Goal: Use online tool/utility: Utilize a website feature to perform a specific function

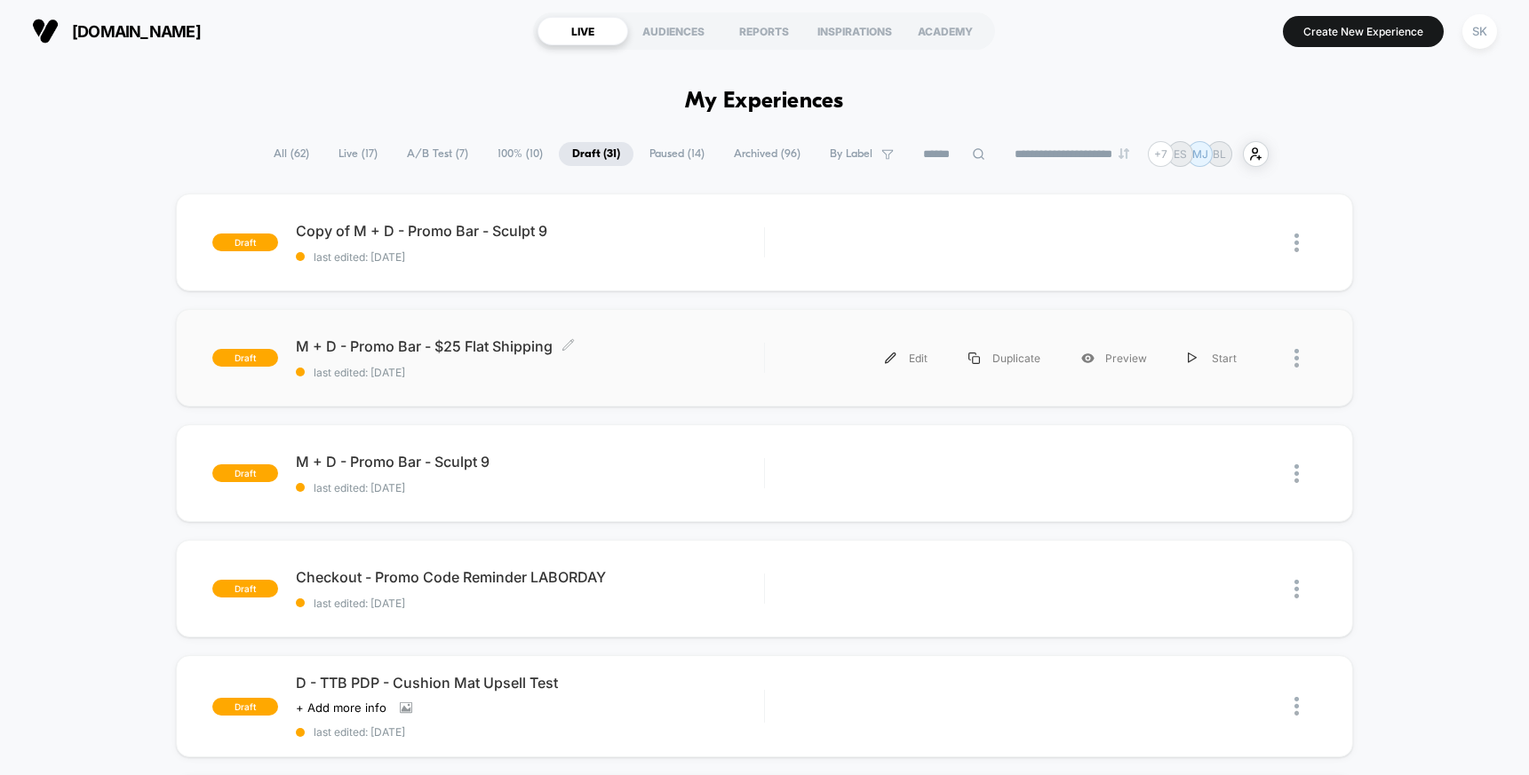
click at [731, 353] on span "M + D - Promo Bar - $25 Flat Shipping Click to edit experience details" at bounding box center [530, 346] width 468 height 18
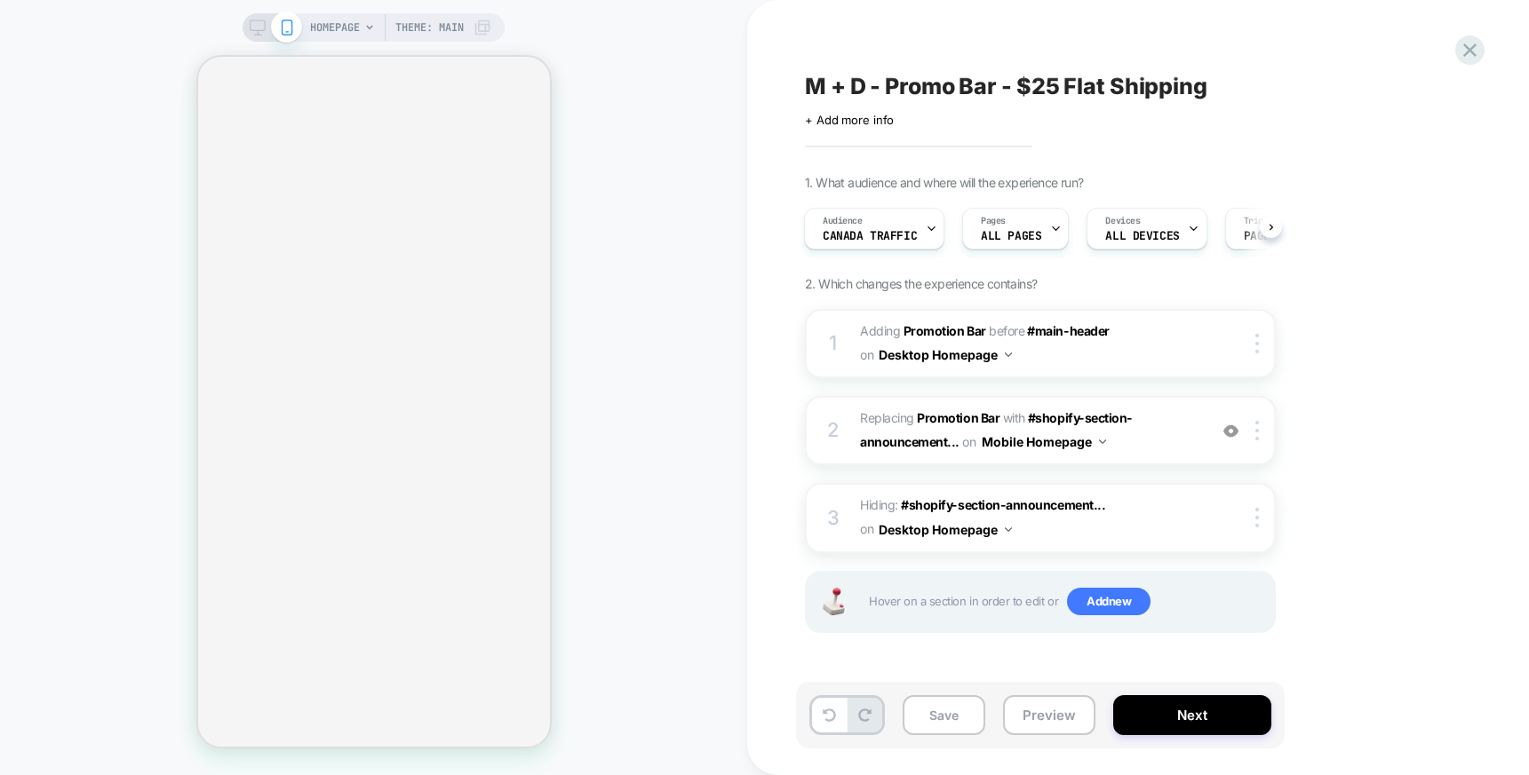
scroll to position [0, 2]
click at [1134, 514] on span "Hiding : #shopify-section-announcement... #shopify-section-announcement-bar on …" at bounding box center [1029, 518] width 338 height 48
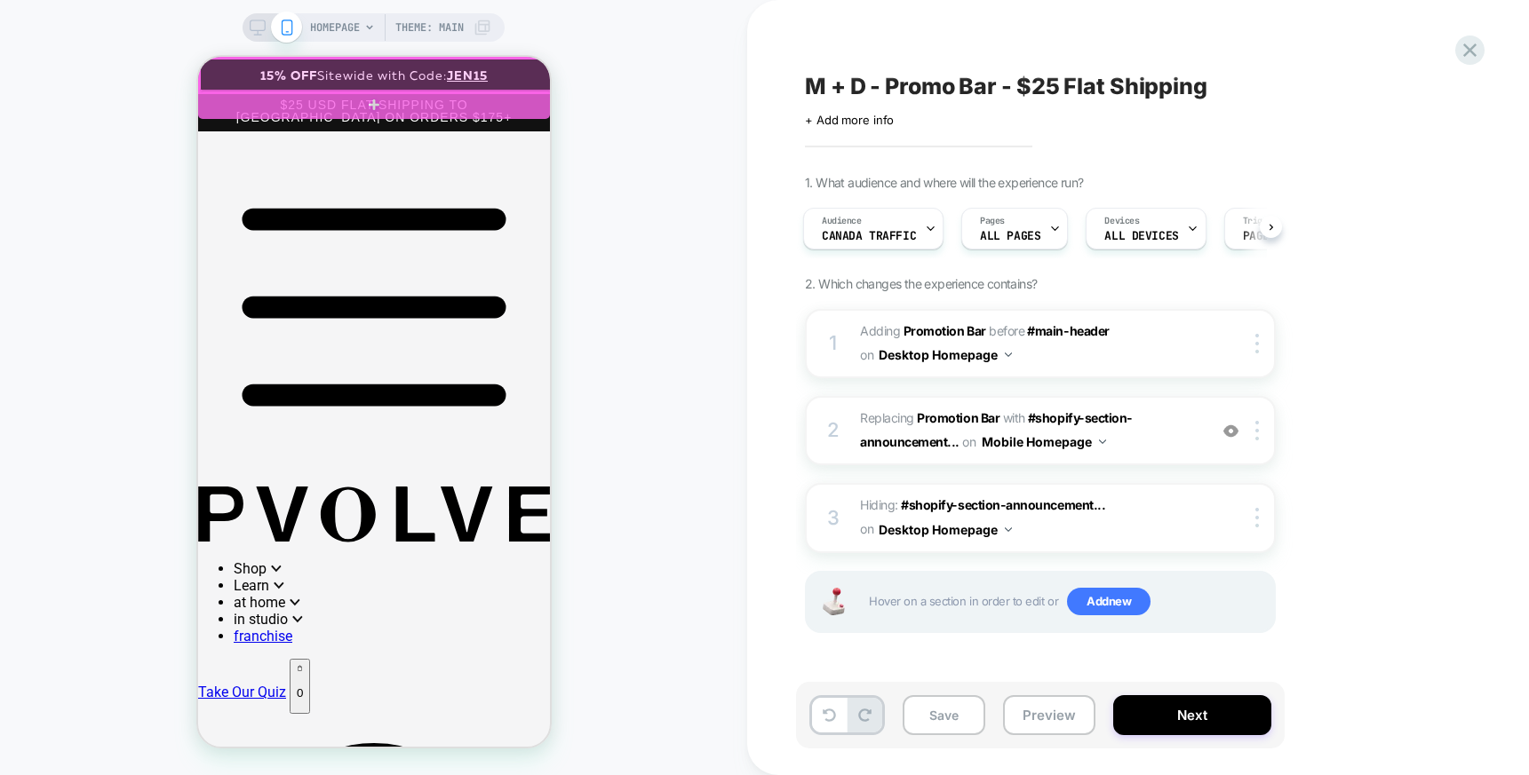
scroll to position [0, 0]
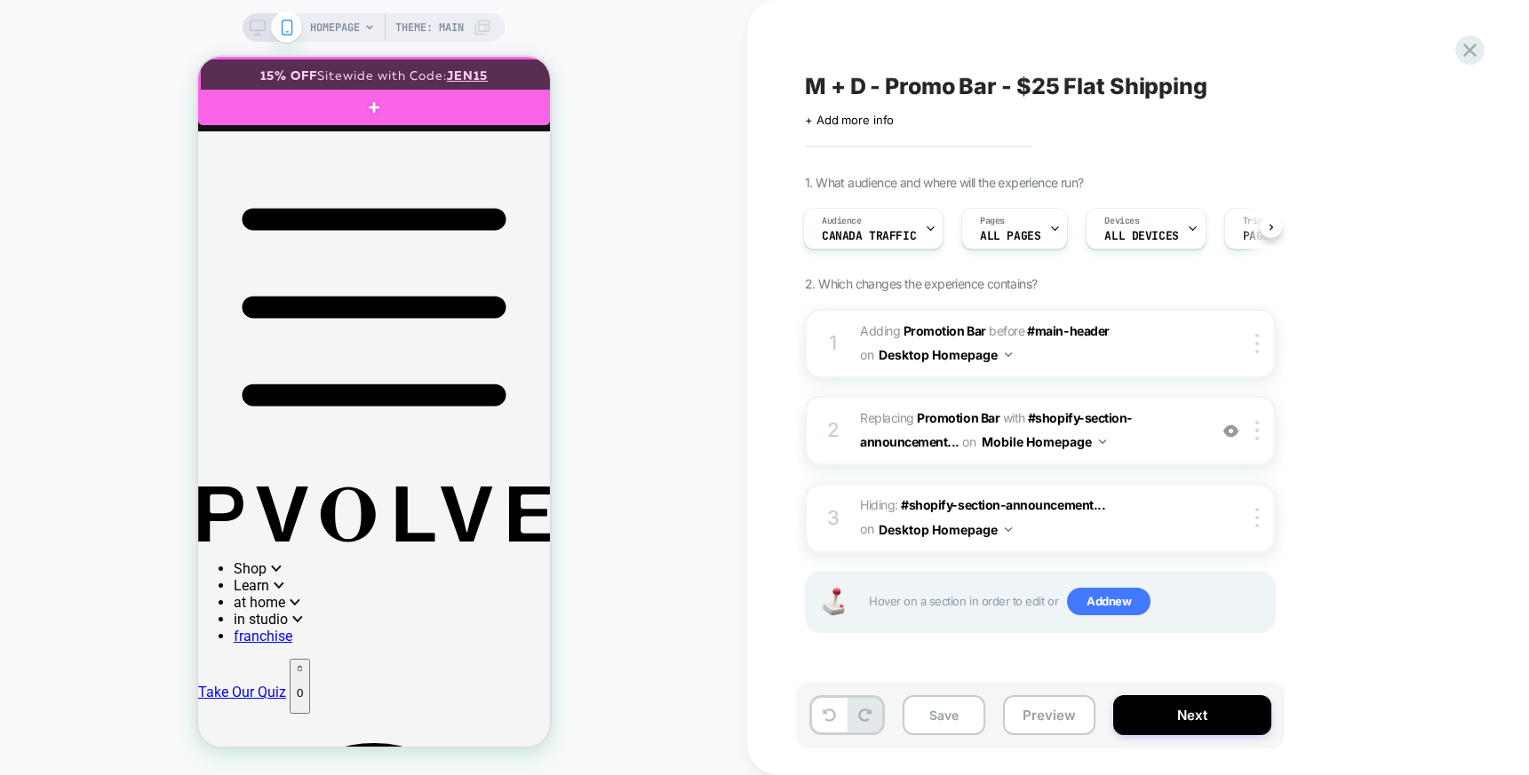
click at [359, 73] on div at bounding box center [375, 76] width 352 height 34
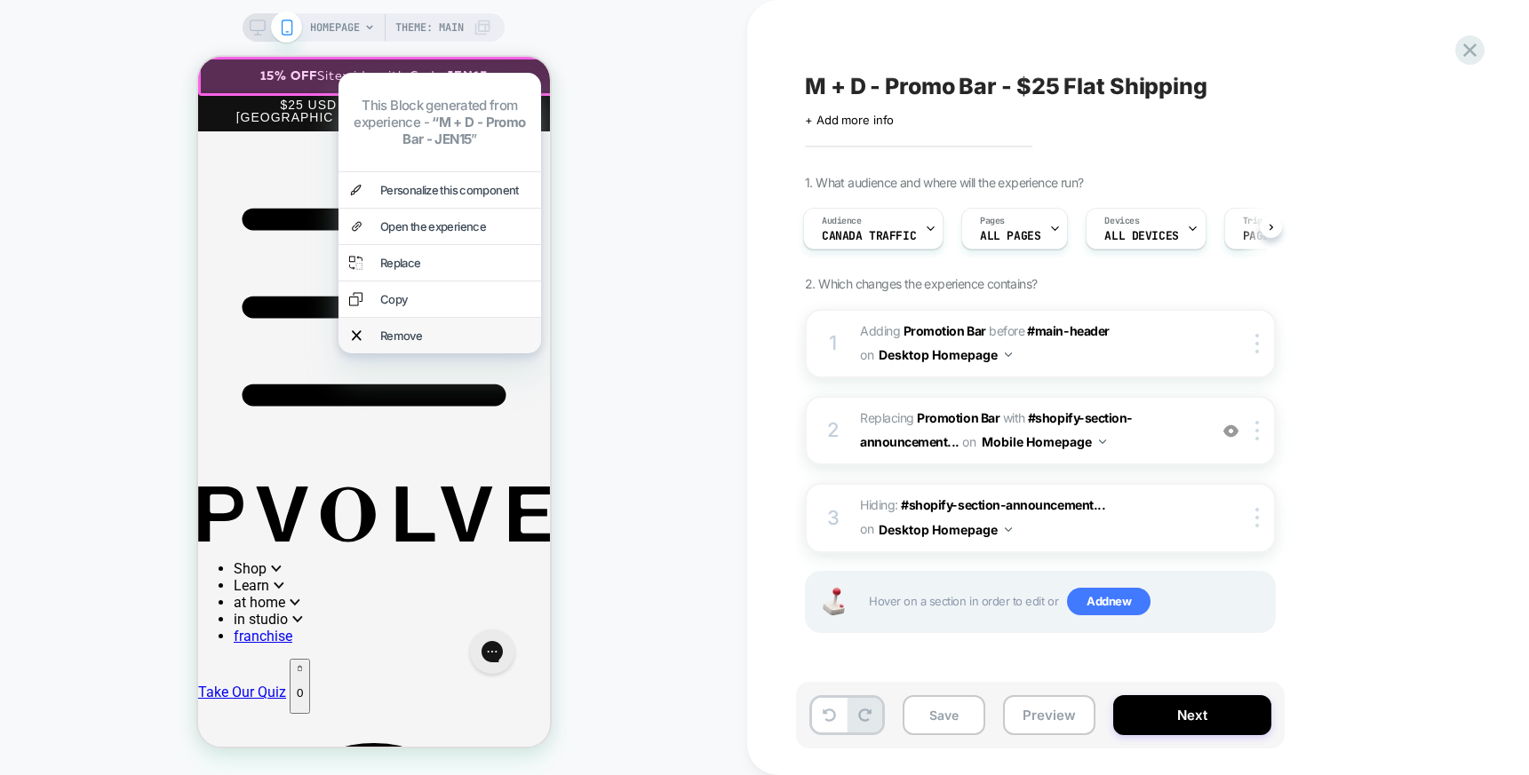
click at [413, 329] on div "Remove" at bounding box center [454, 336] width 150 height 14
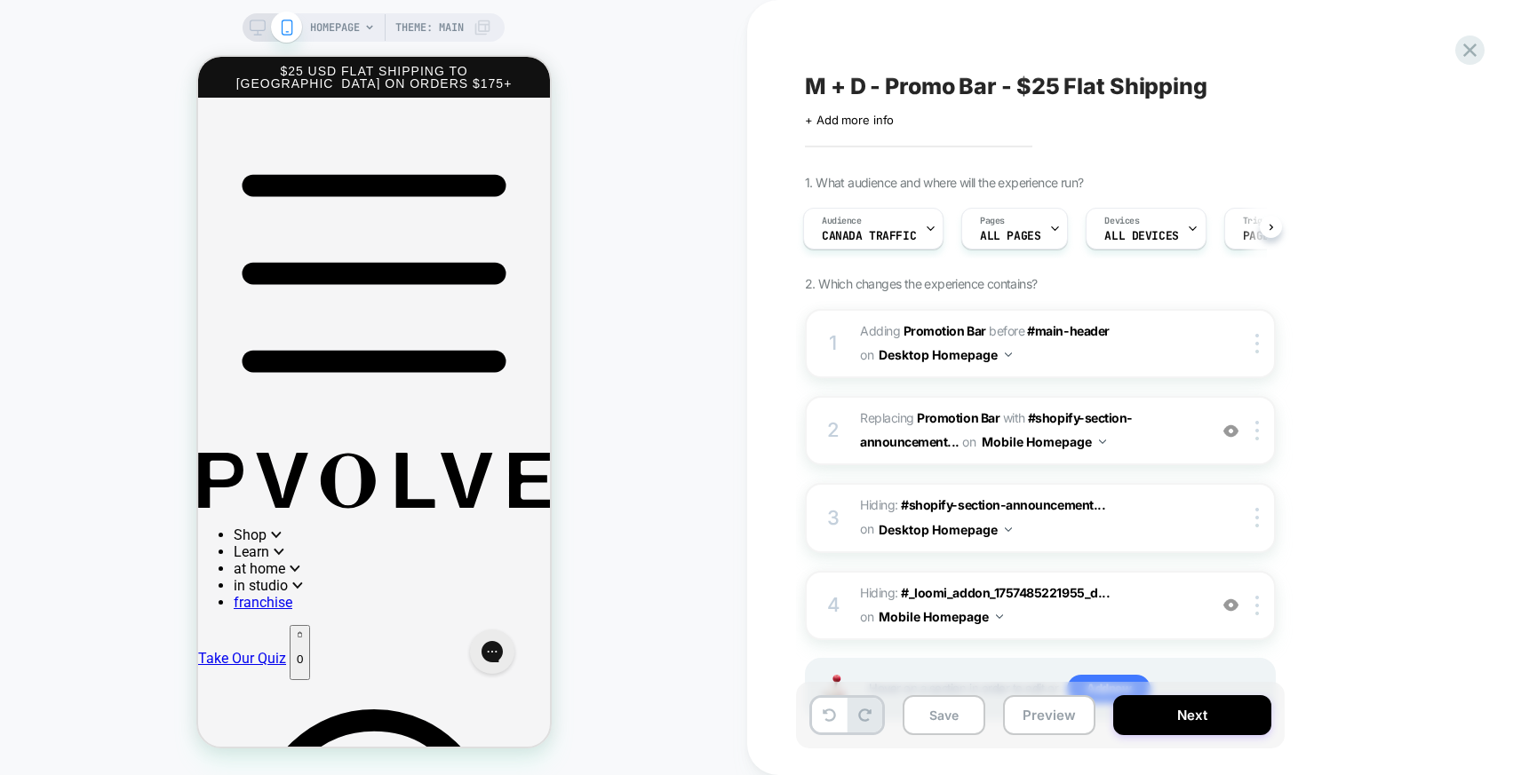
click at [253, 26] on icon at bounding box center [258, 28] width 16 height 16
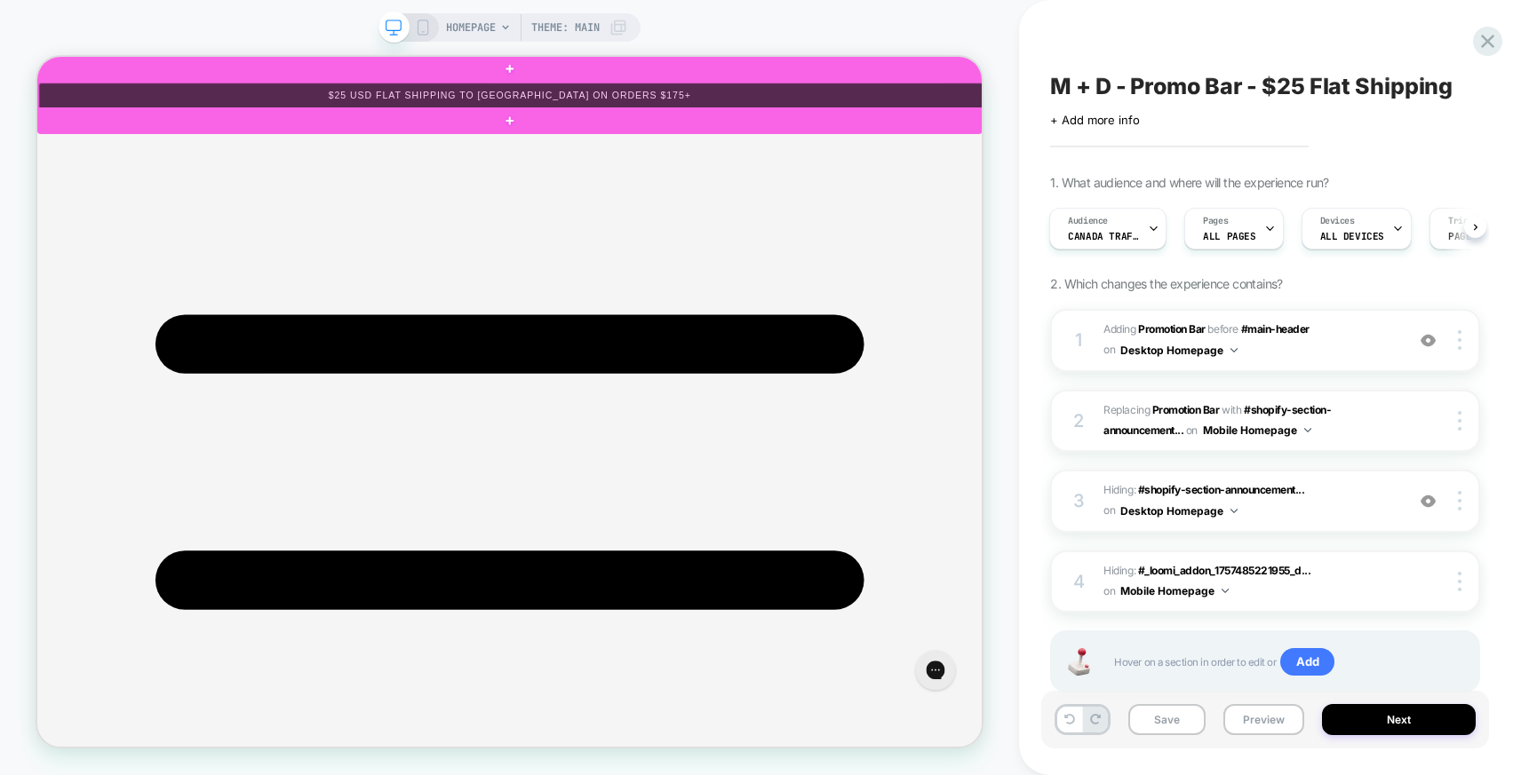
click at [1208, 107] on div at bounding box center [668, 109] width 1259 height 36
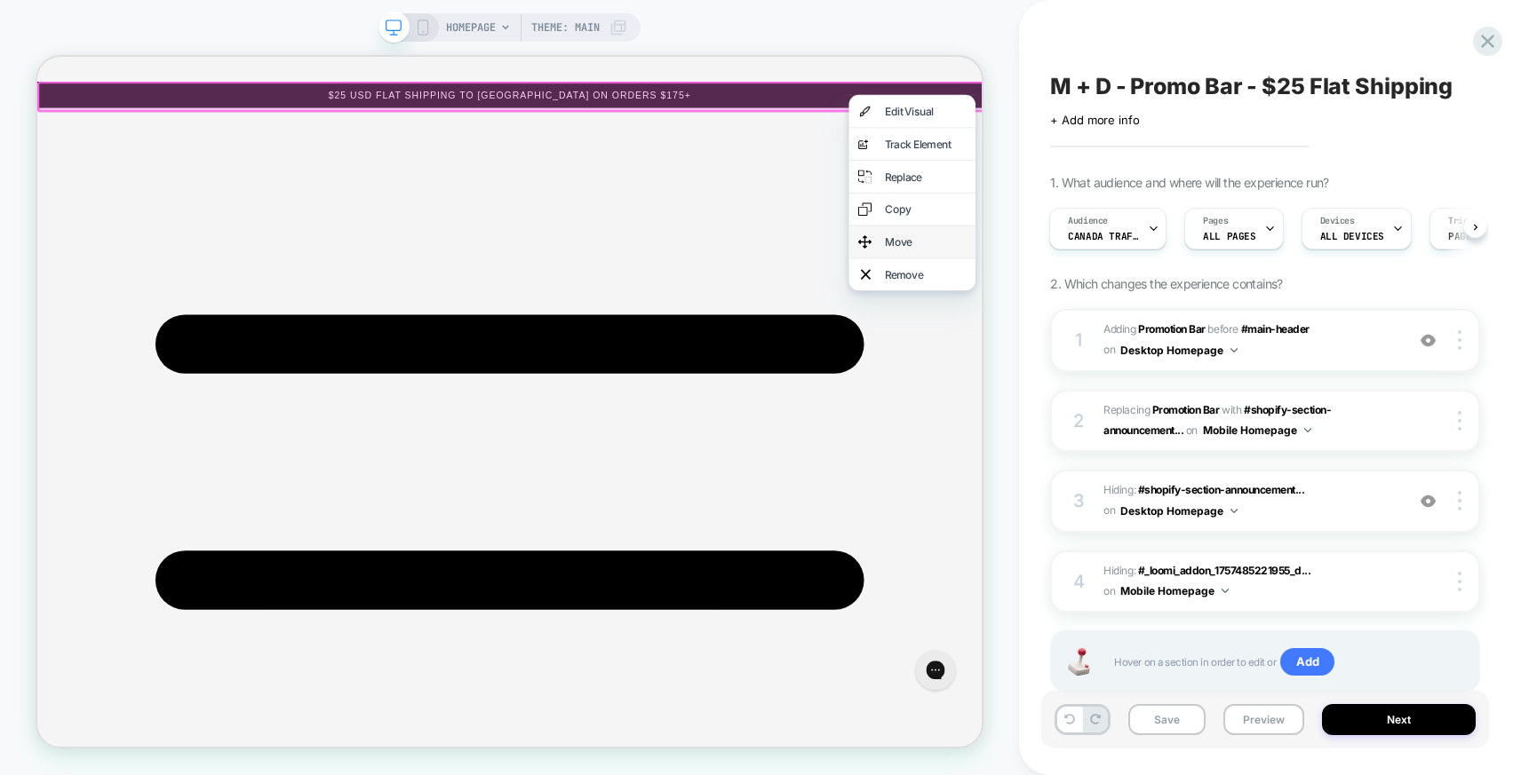
click at [1171, 309] on div "Move" at bounding box center [1221, 304] width 108 height 18
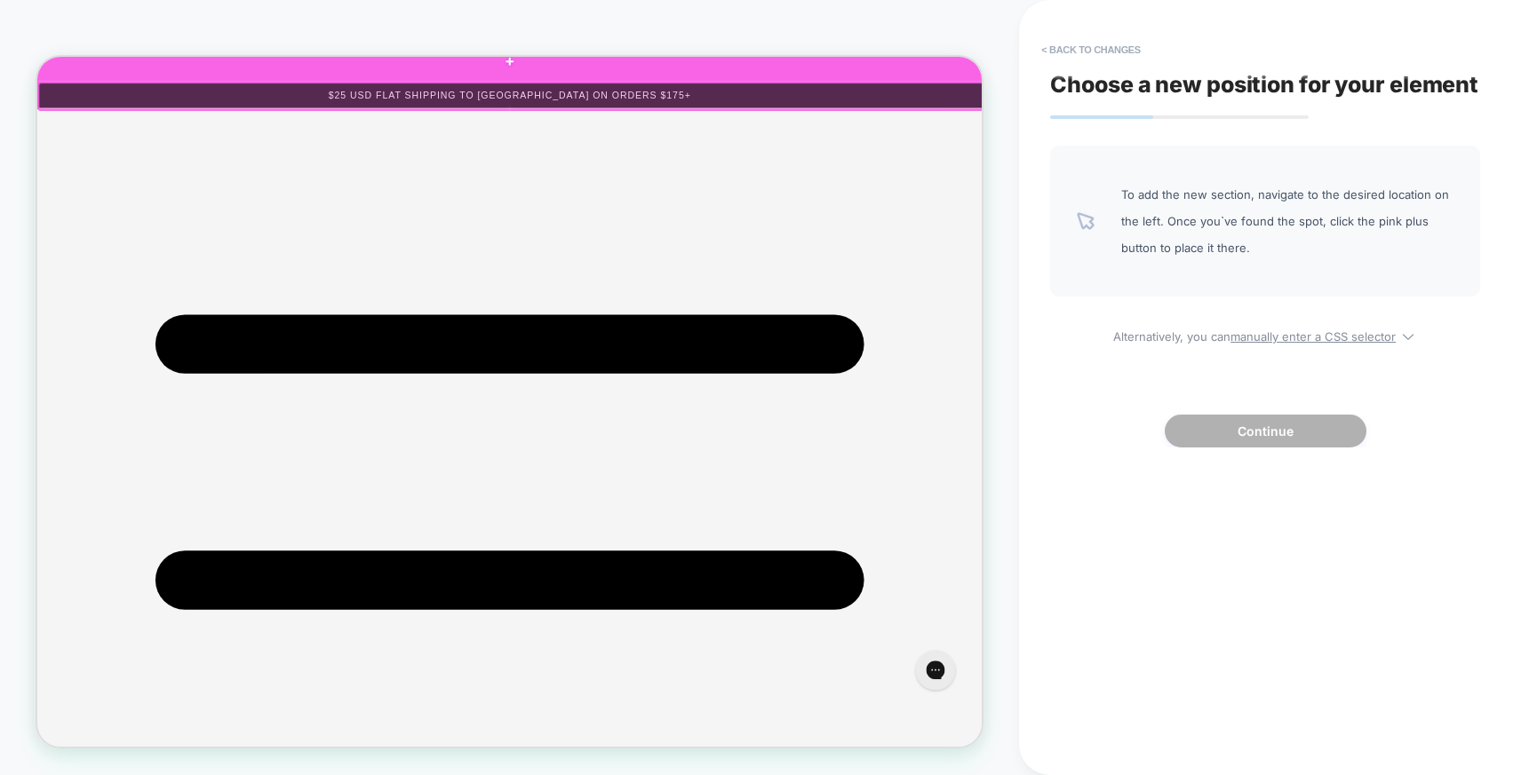
click at [918, 74] on div at bounding box center [666, 63] width 1259 height 52
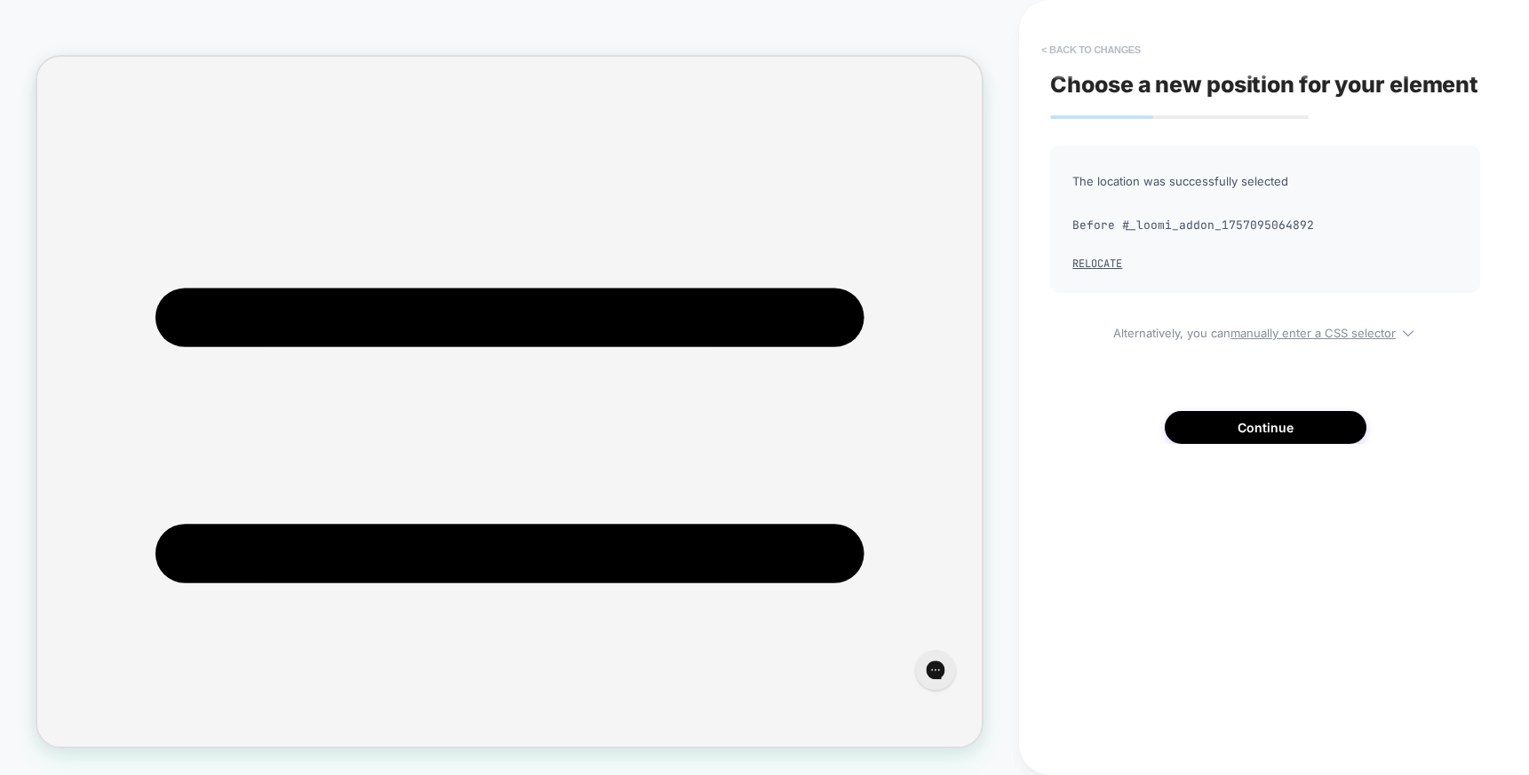
click at [1066, 43] on button "< Back to changes" at bounding box center [1090, 50] width 117 height 28
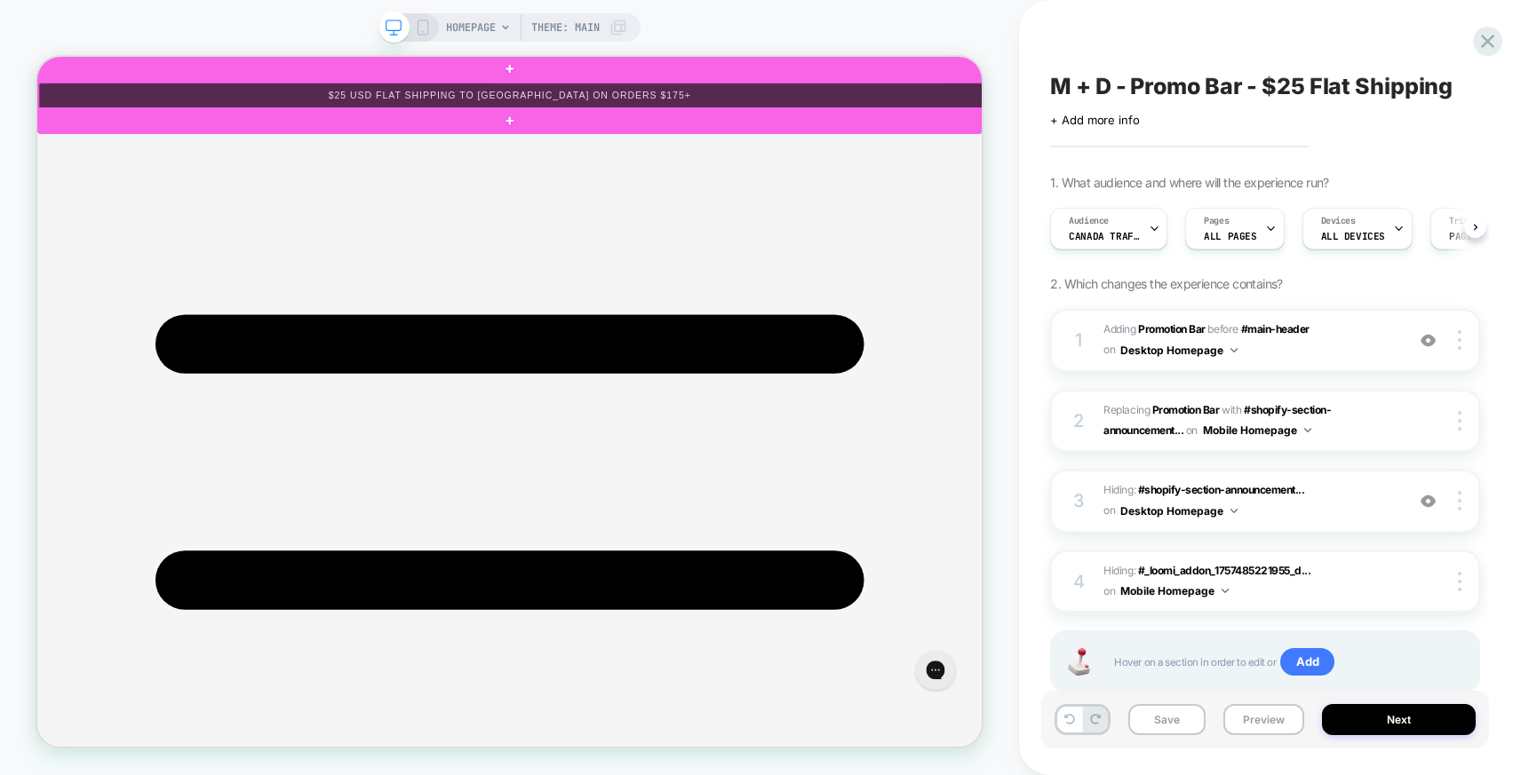
click at [968, 106] on div at bounding box center [668, 109] width 1259 height 36
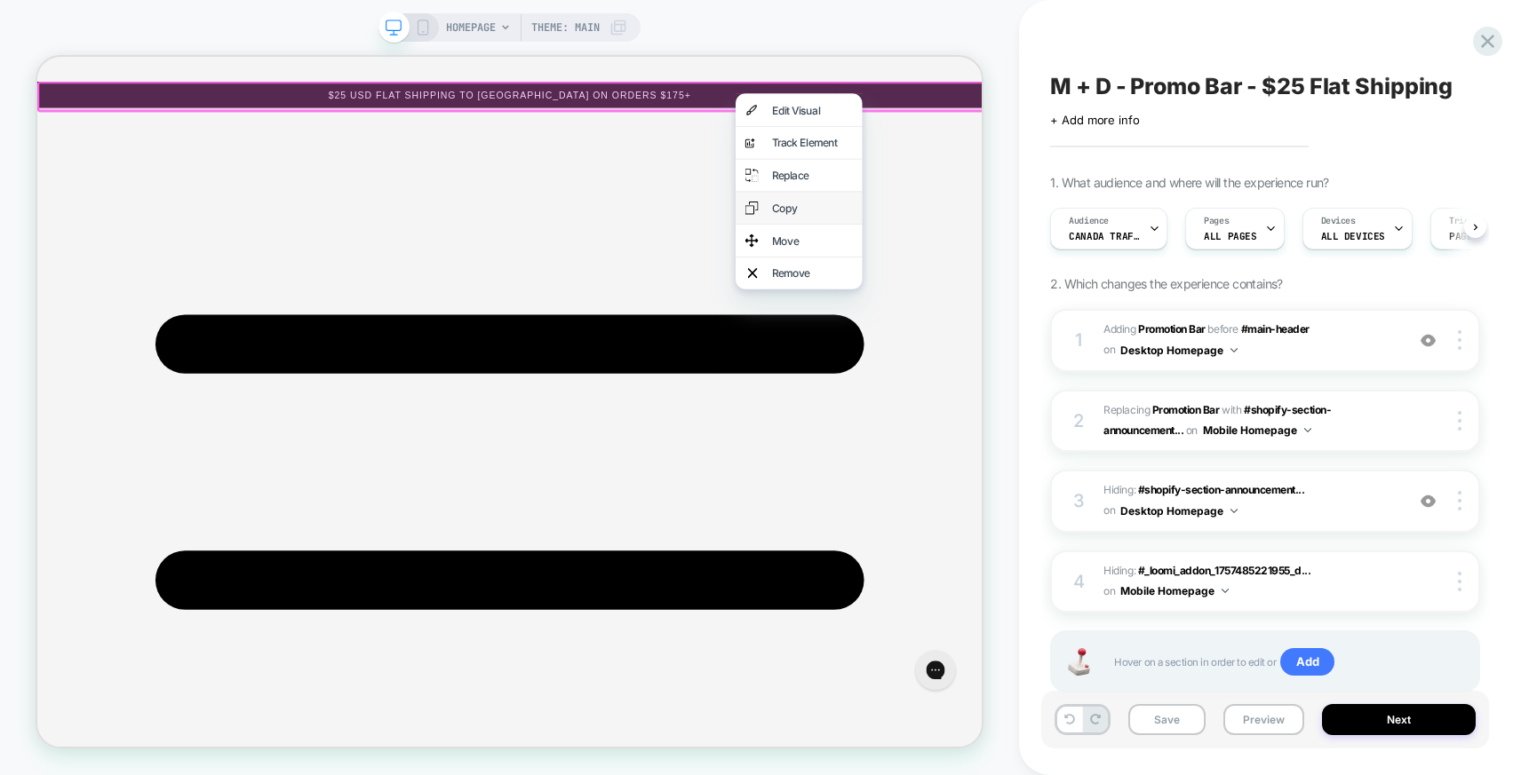
click at [1014, 262] on div "Copy" at bounding box center [1052, 258] width 169 height 43
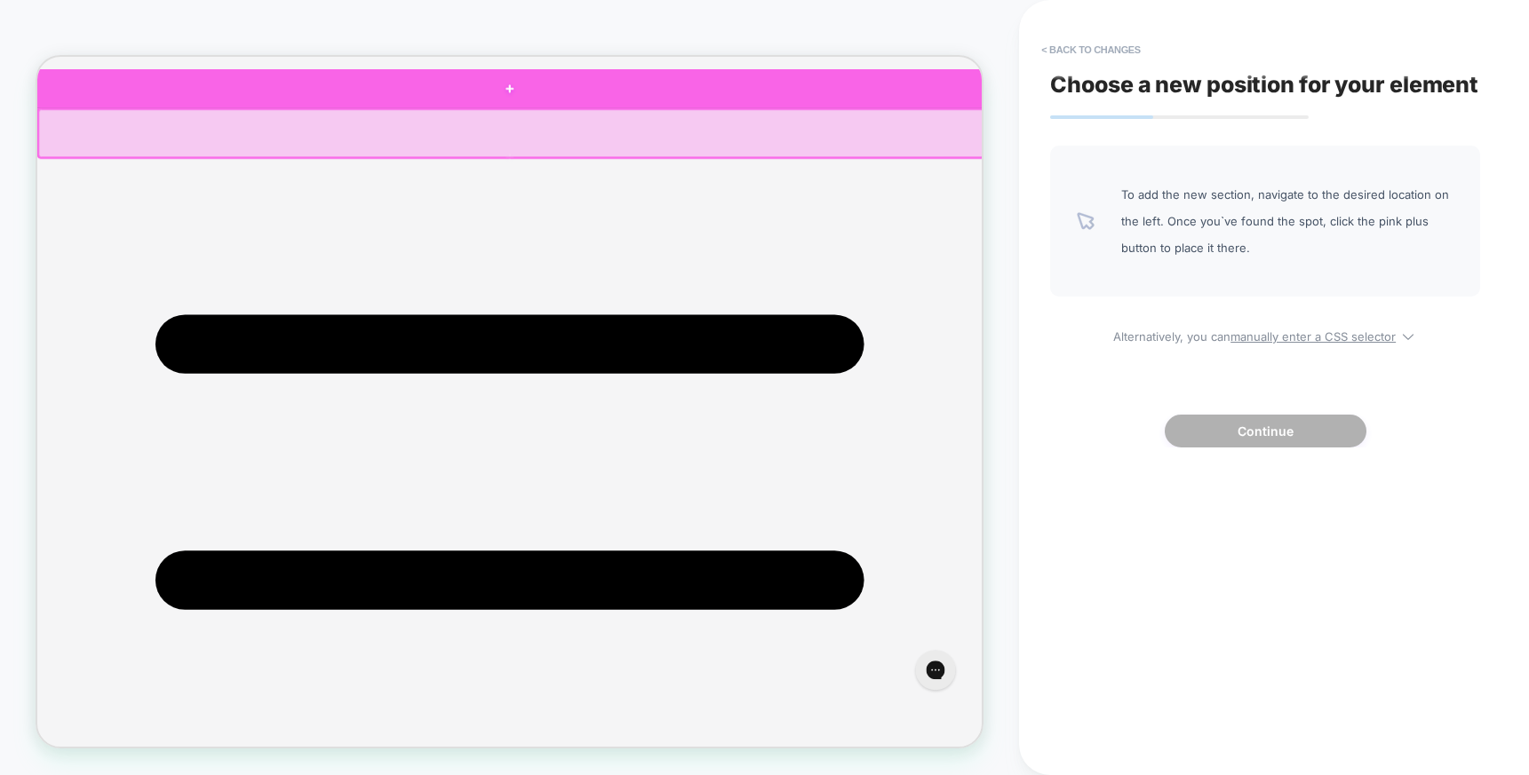
click at [941, 114] on div at bounding box center [666, 100] width 1259 height 52
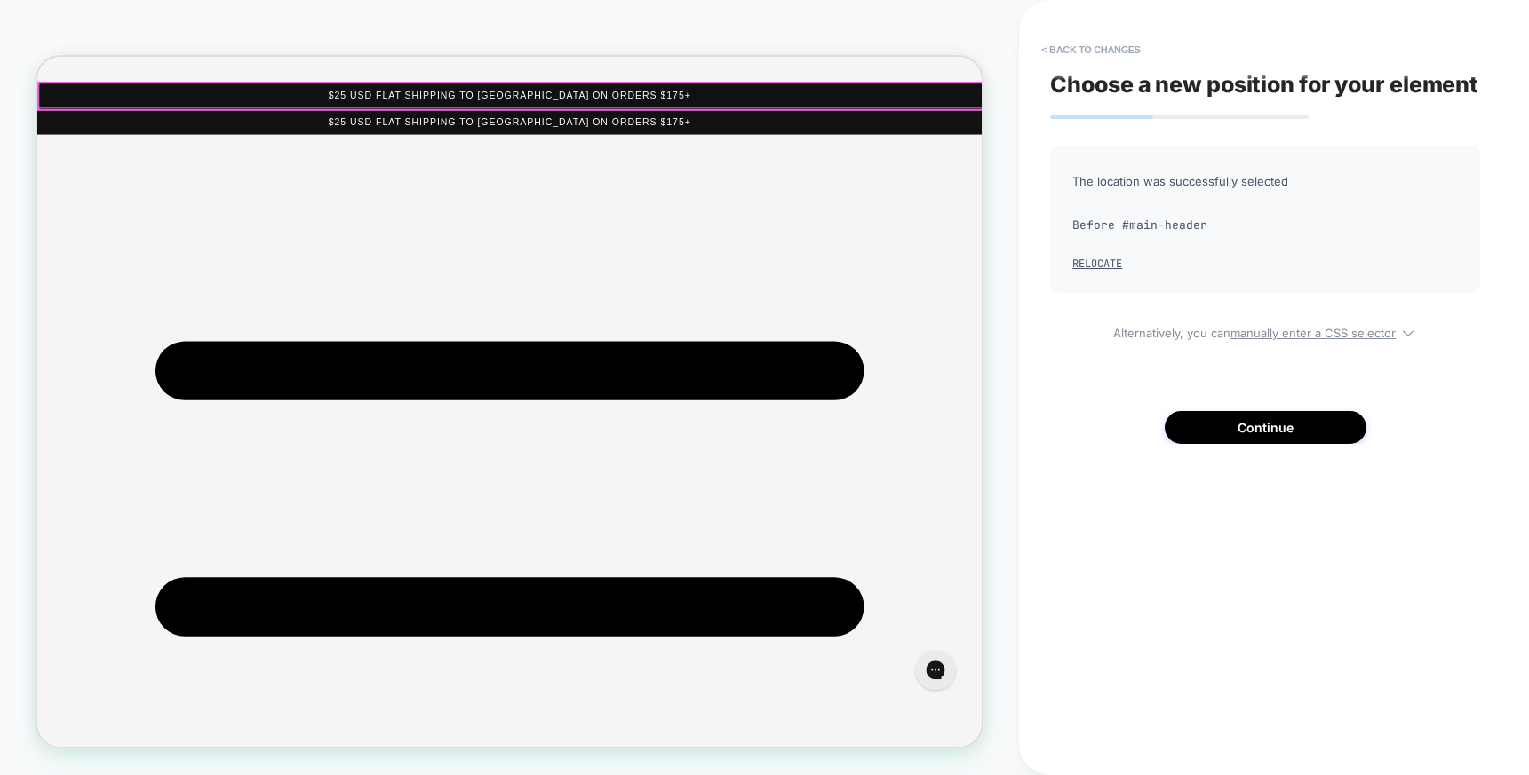
click at [925, 112] on div at bounding box center [668, 109] width 1259 height 36
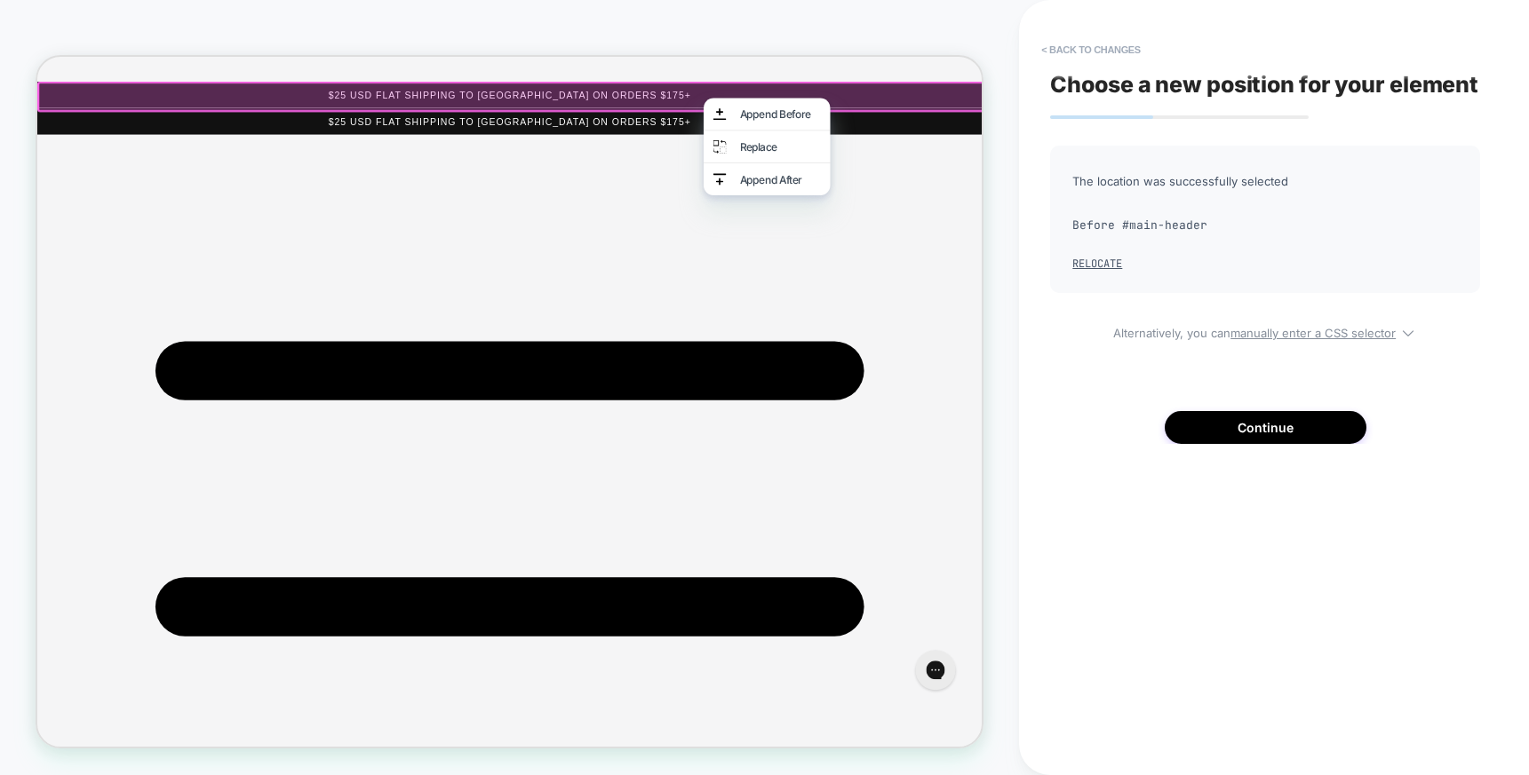
click at [838, 28] on div "HOMEPAGE Theme: MAIN" at bounding box center [509, 388] width 1019 height 740
click at [1230, 444] on button "Continue" at bounding box center [1265, 427] width 202 height 33
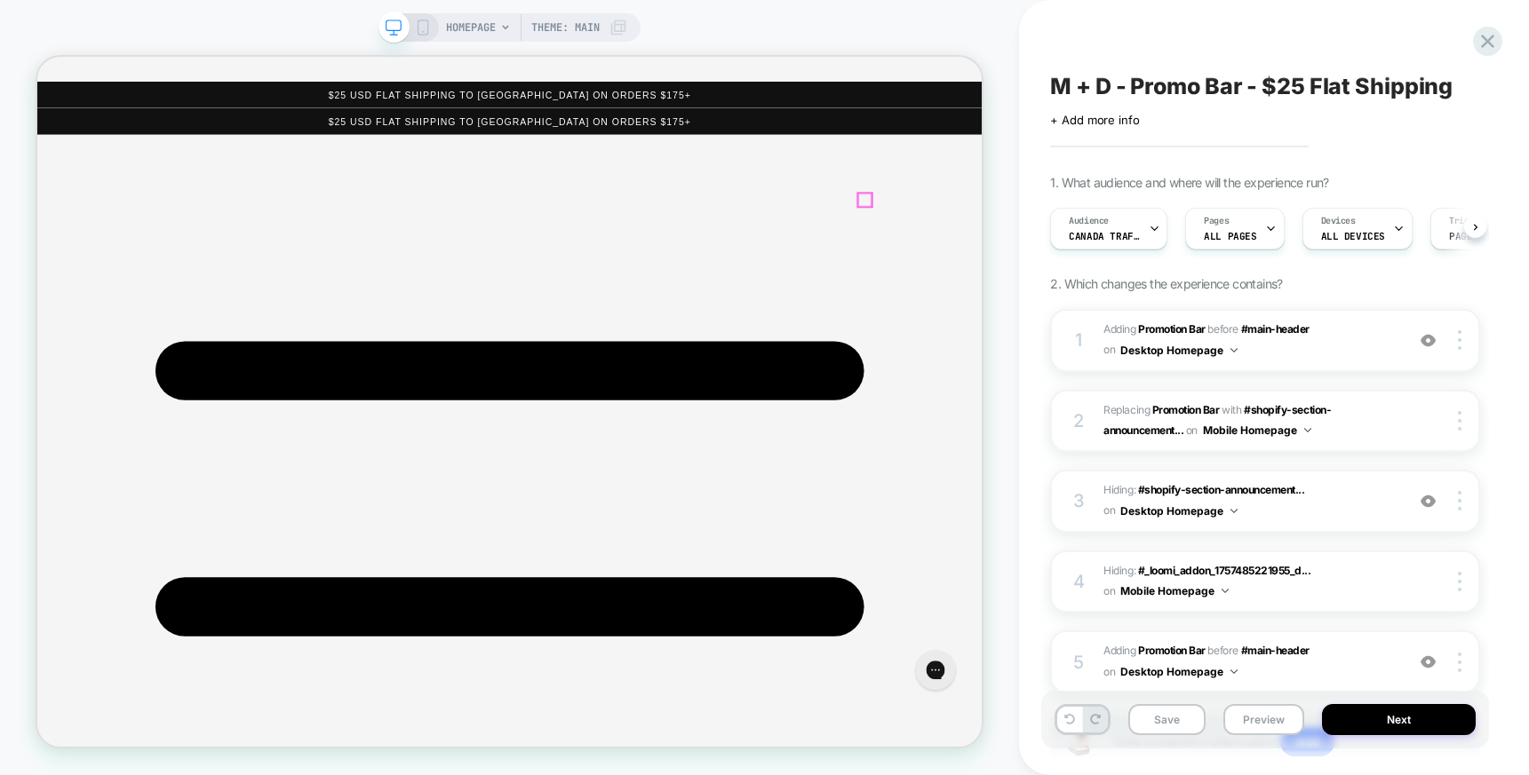
scroll to position [0, 1]
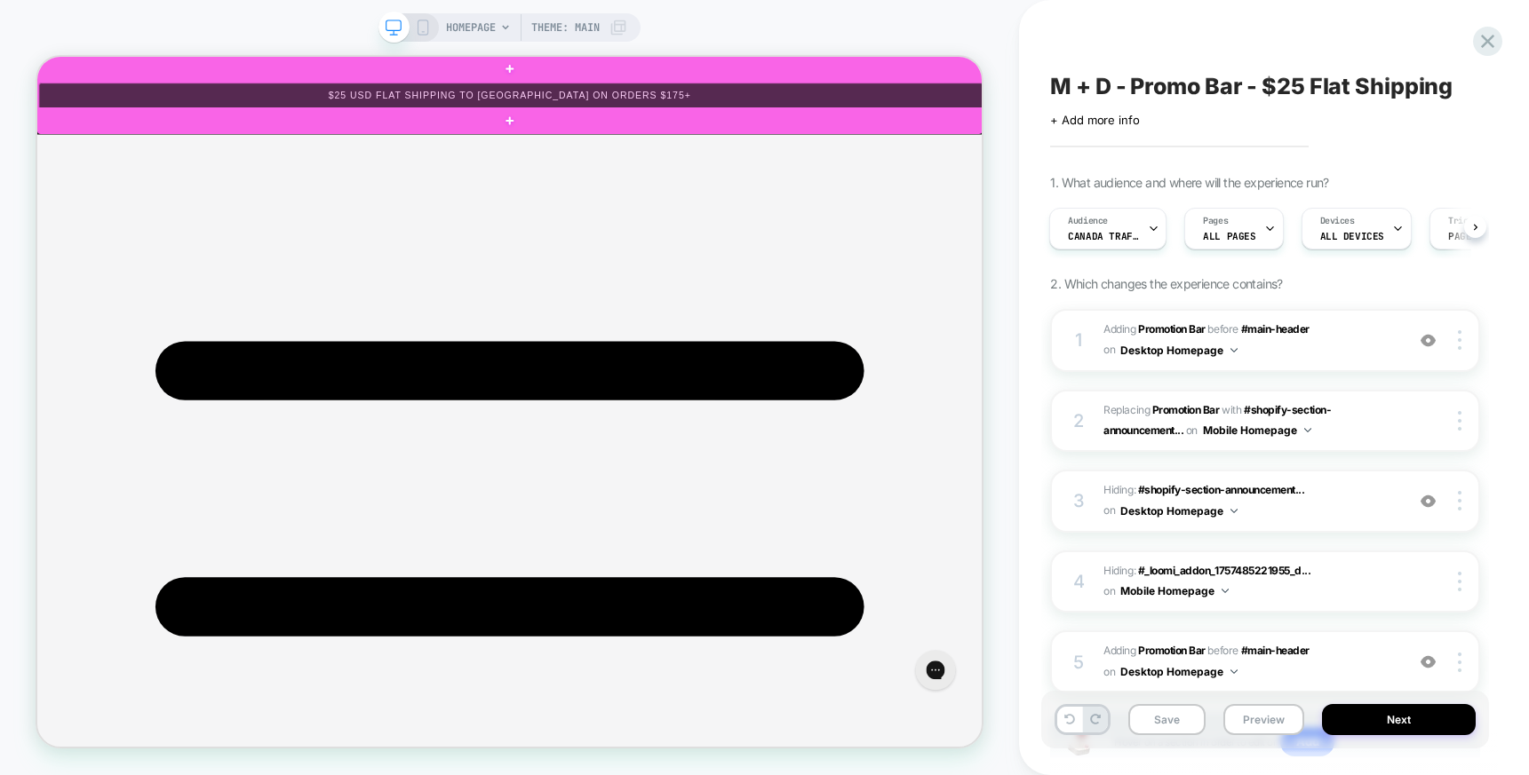
click at [1243, 103] on div at bounding box center [668, 109] width 1259 height 36
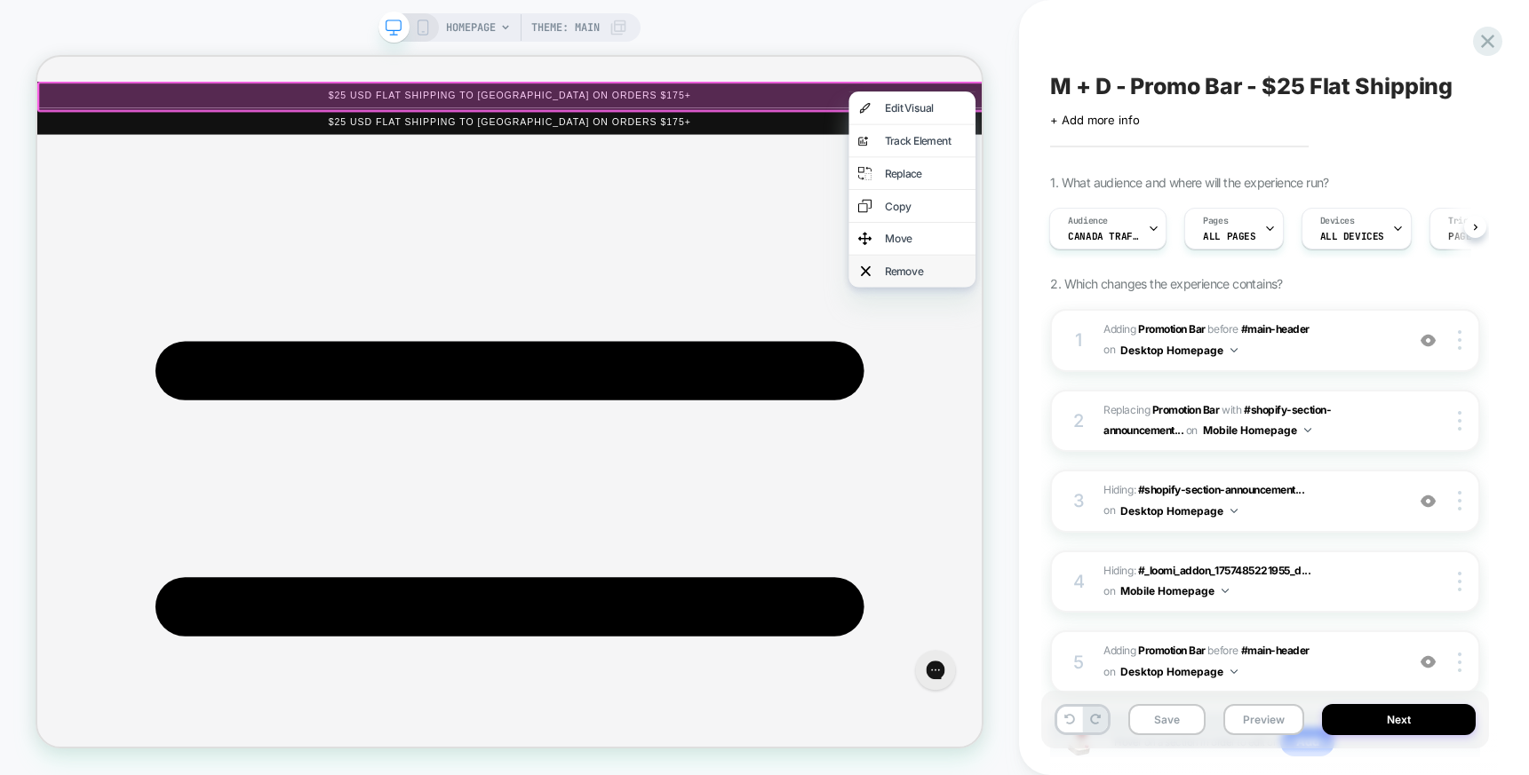
click at [1175, 343] on div "Remove" at bounding box center [1221, 343] width 108 height 18
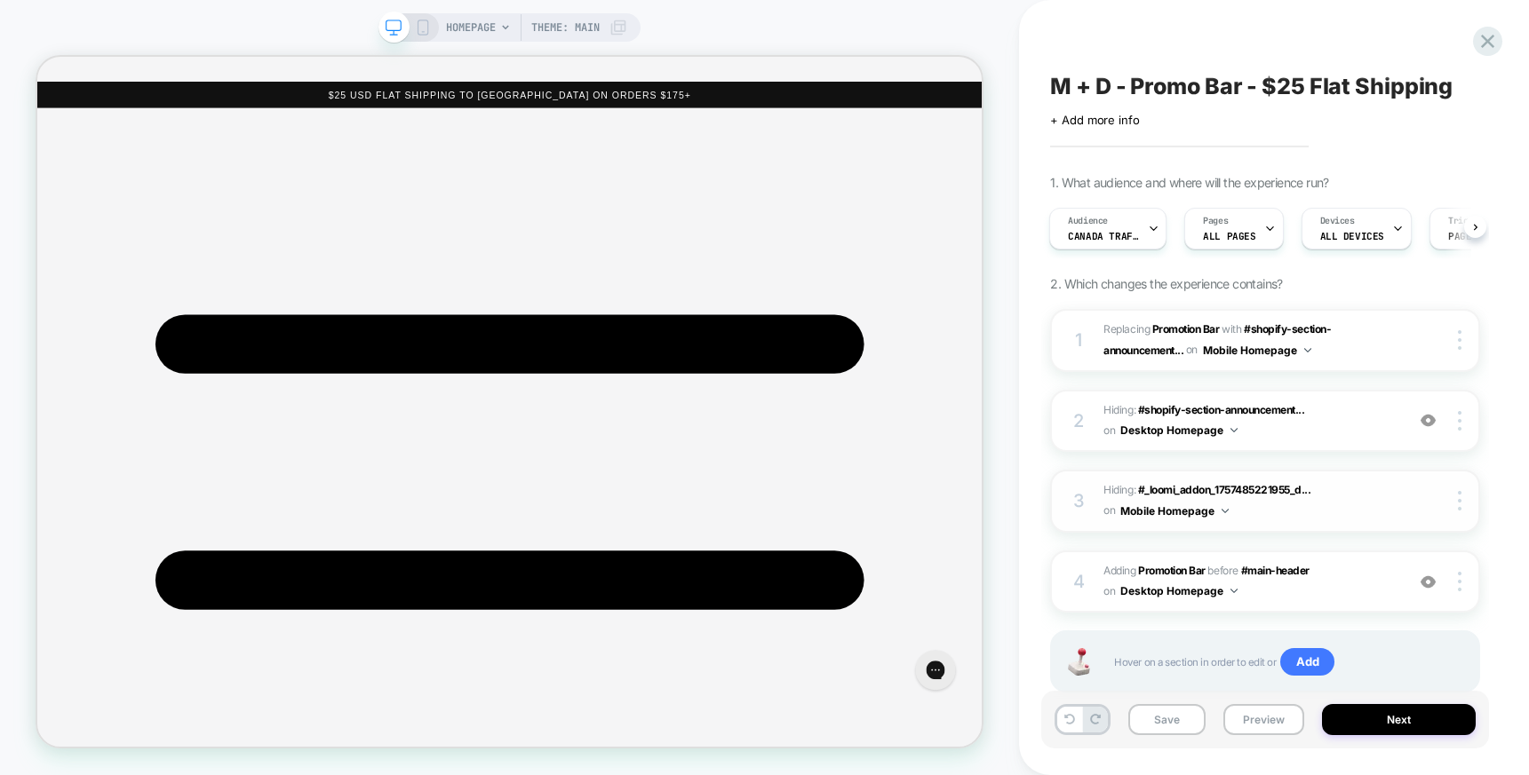
click at [1167, 505] on button "Mobile Homepage" at bounding box center [1174, 511] width 108 height 22
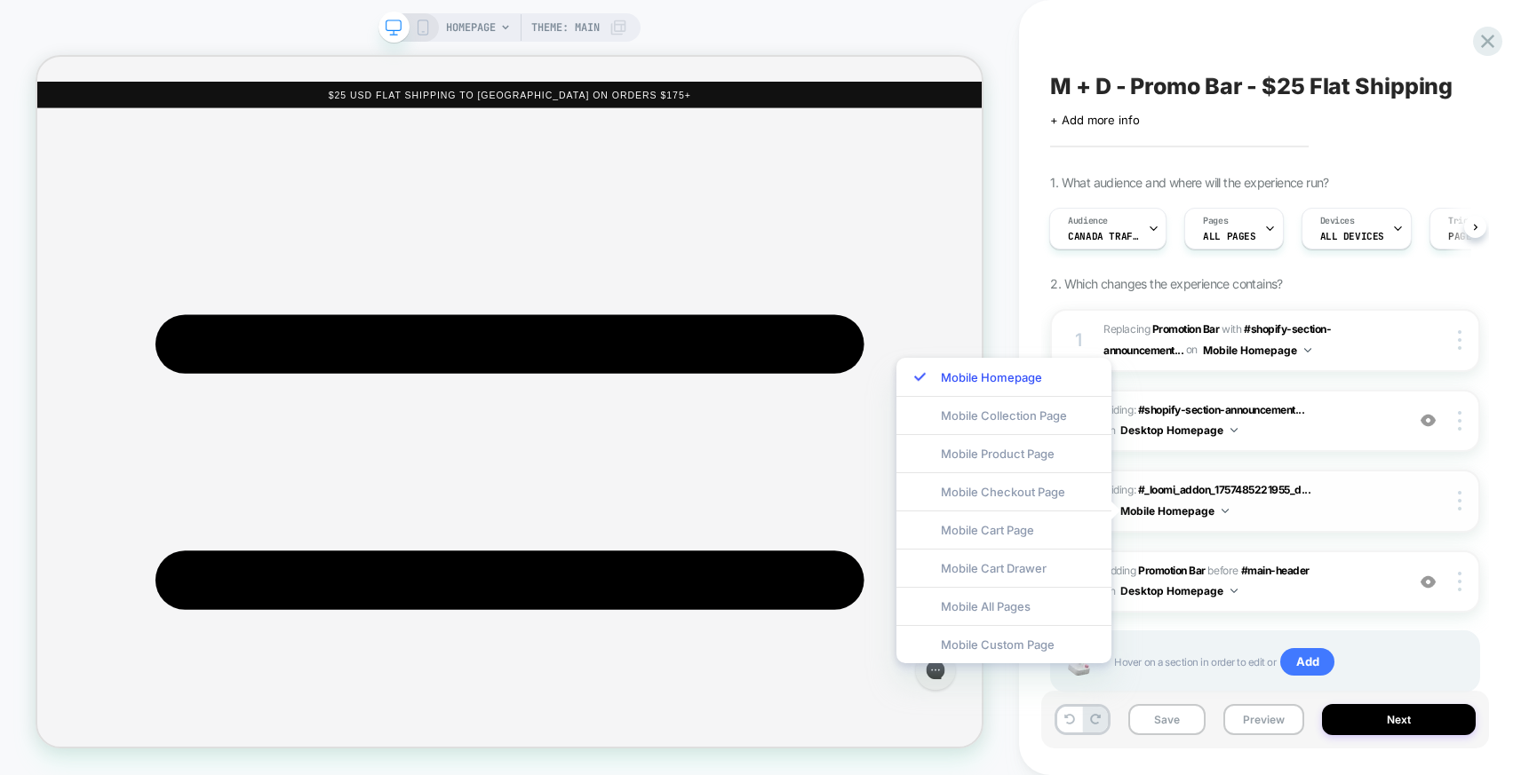
click at [1222, 509] on img at bounding box center [1224, 511] width 7 height 4
click at [1221, 512] on img at bounding box center [1224, 511] width 7 height 4
click at [1188, 512] on button "Mobile Homepage" at bounding box center [1174, 511] width 108 height 22
click at [1317, 513] on span "Hiding : #_loomi_addon_1757485221955_d... #_loomi_addon_1757485221955_dup175765…" at bounding box center [1249, 501] width 292 height 42
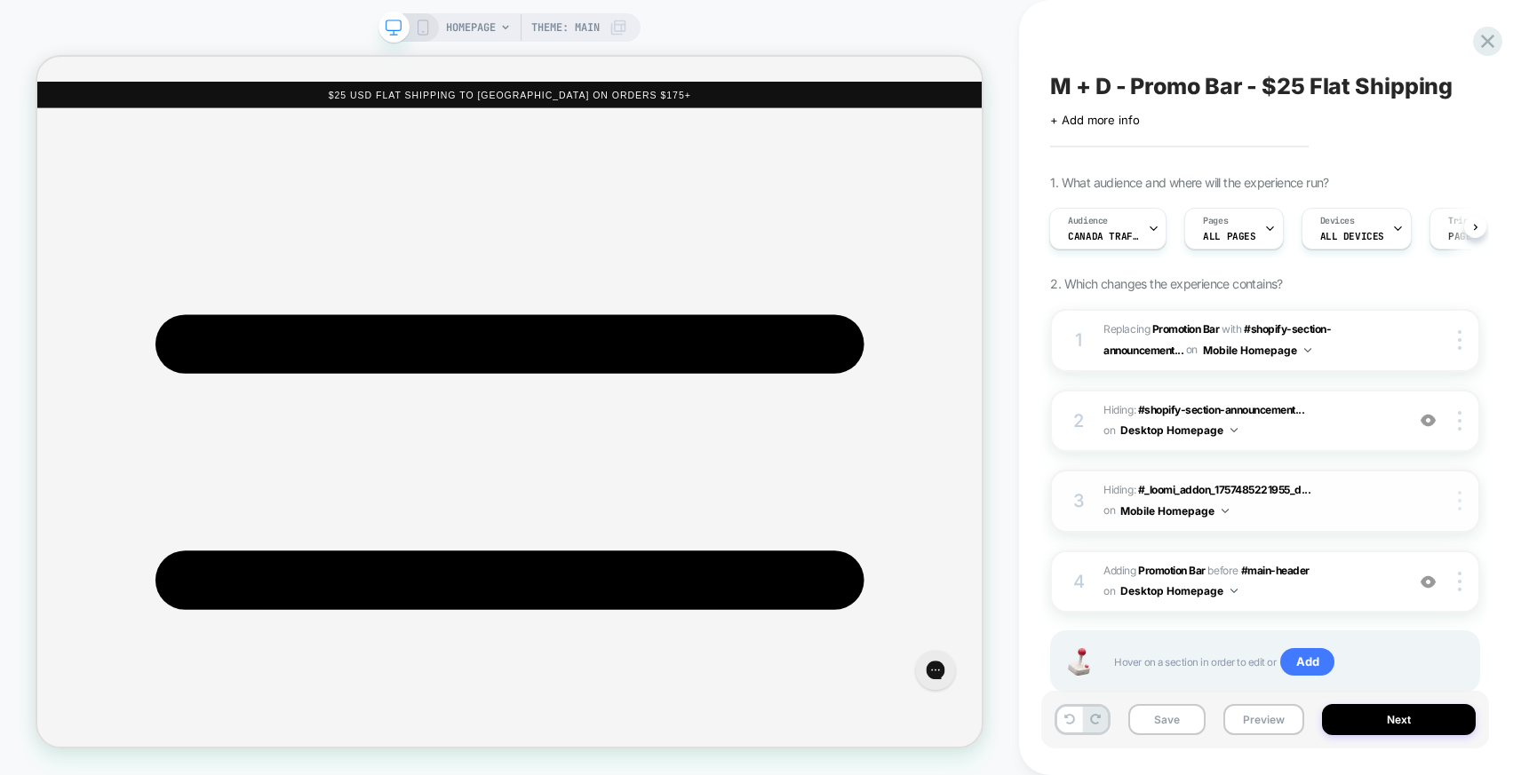
click at [1459, 505] on img at bounding box center [1459, 501] width 4 height 20
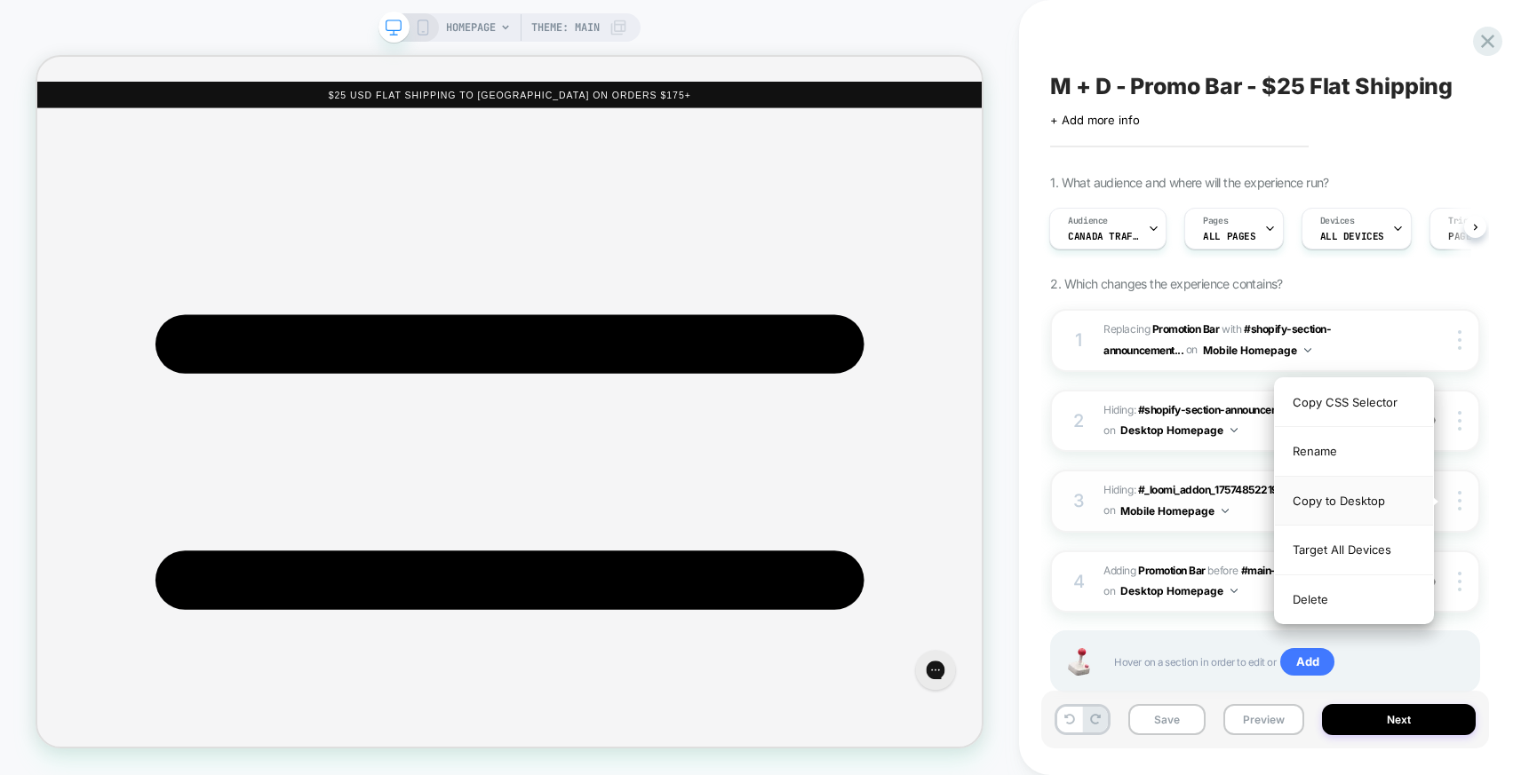
click at [1367, 505] on div "Copy to Desktop" at bounding box center [1353, 501] width 158 height 49
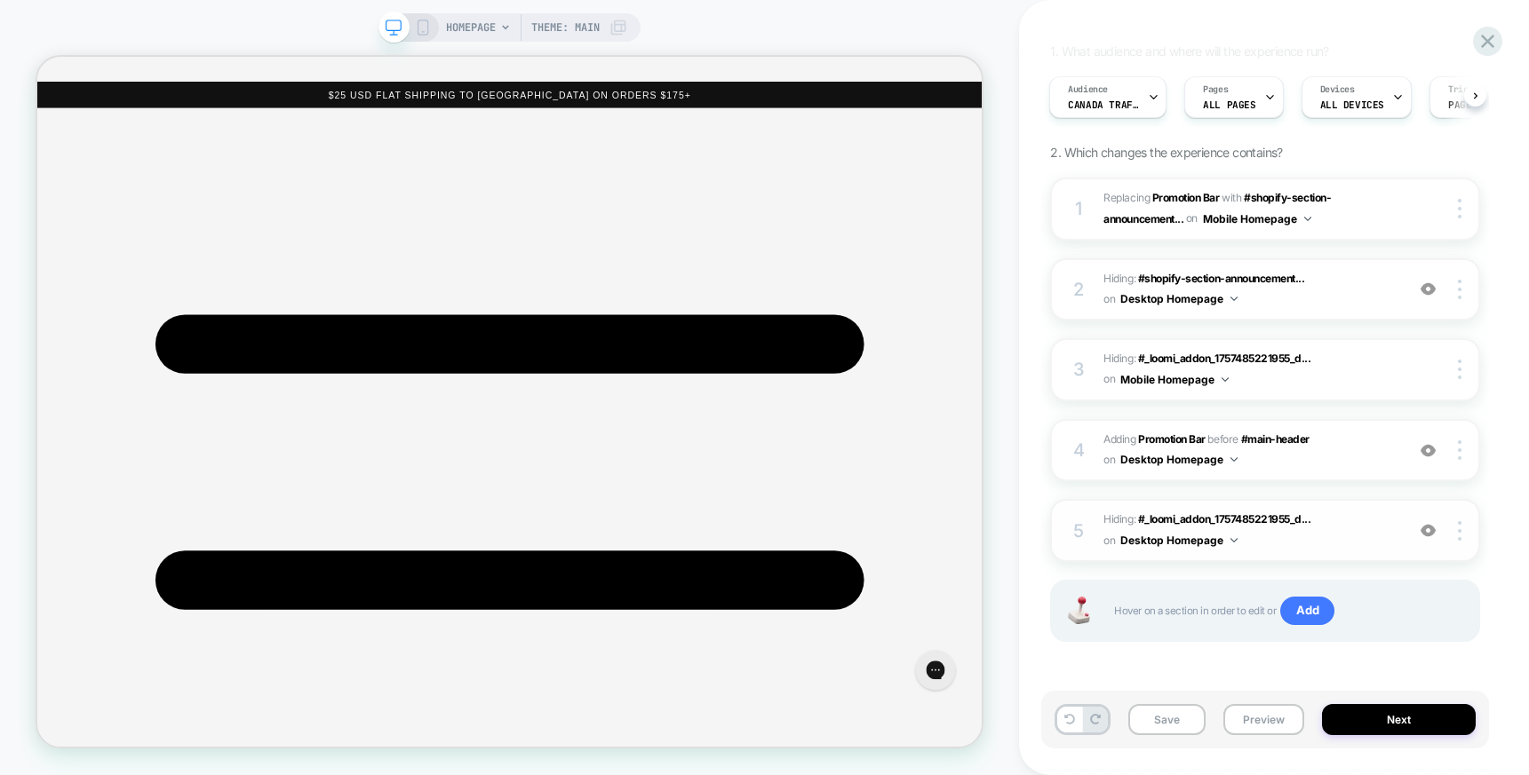
scroll to position [131, 0]
click at [1307, 544] on span "Hiding : #_loomi_addon_1757485221955_d... #_loomi_addon_1757485221955_dup175765…" at bounding box center [1249, 532] width 292 height 42
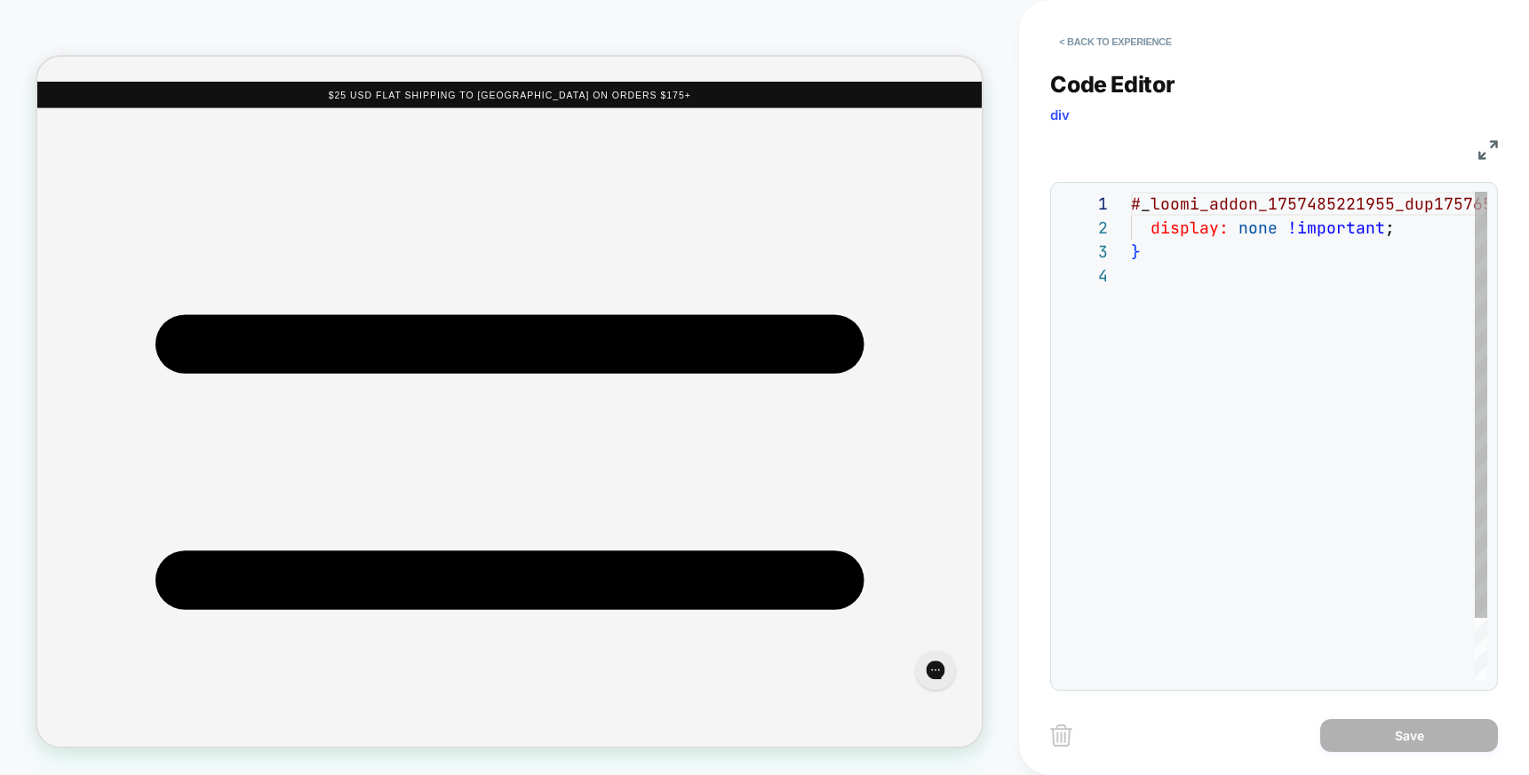
scroll to position [72, 0]
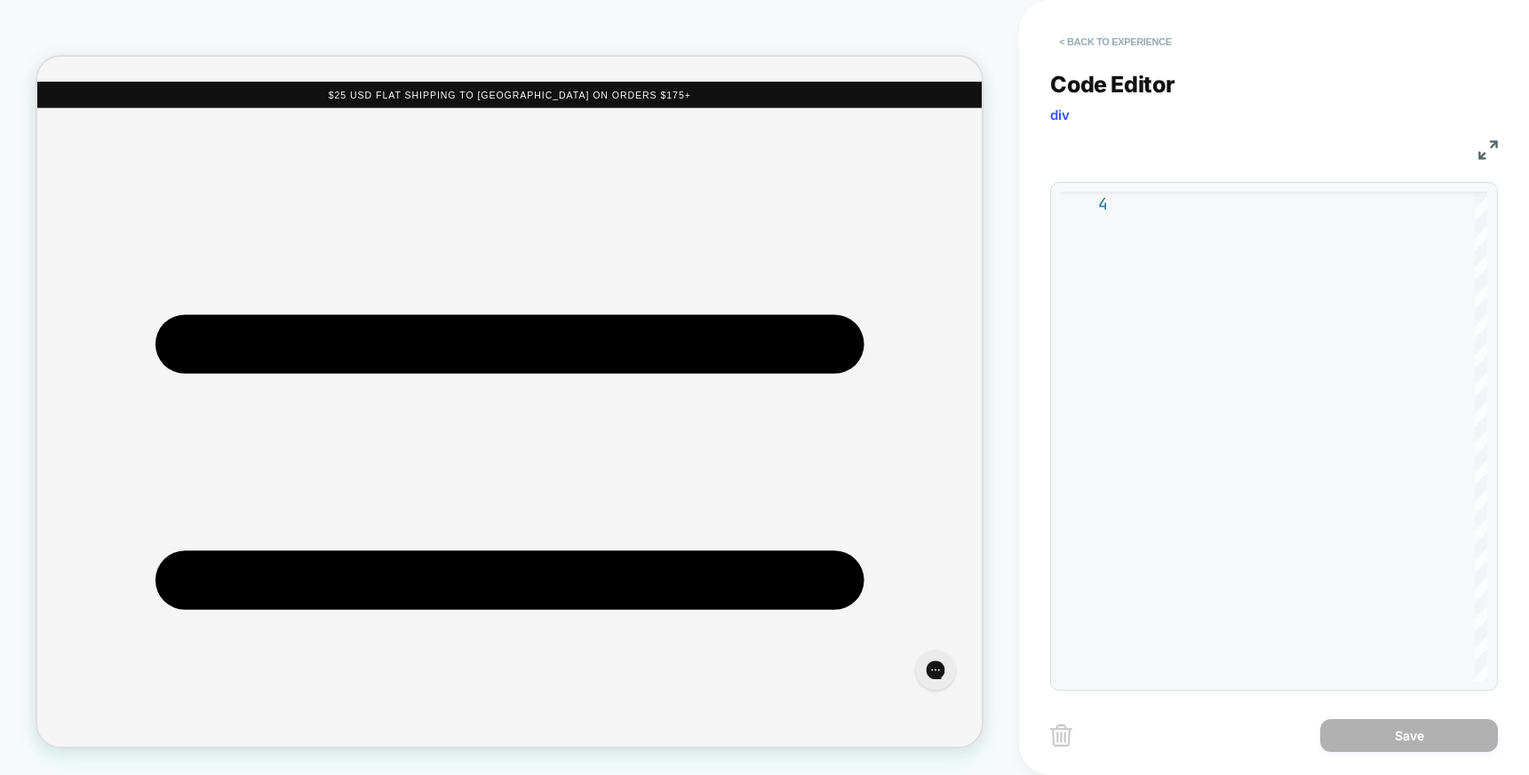
click at [1090, 38] on button "< Back to experience" at bounding box center [1115, 42] width 130 height 28
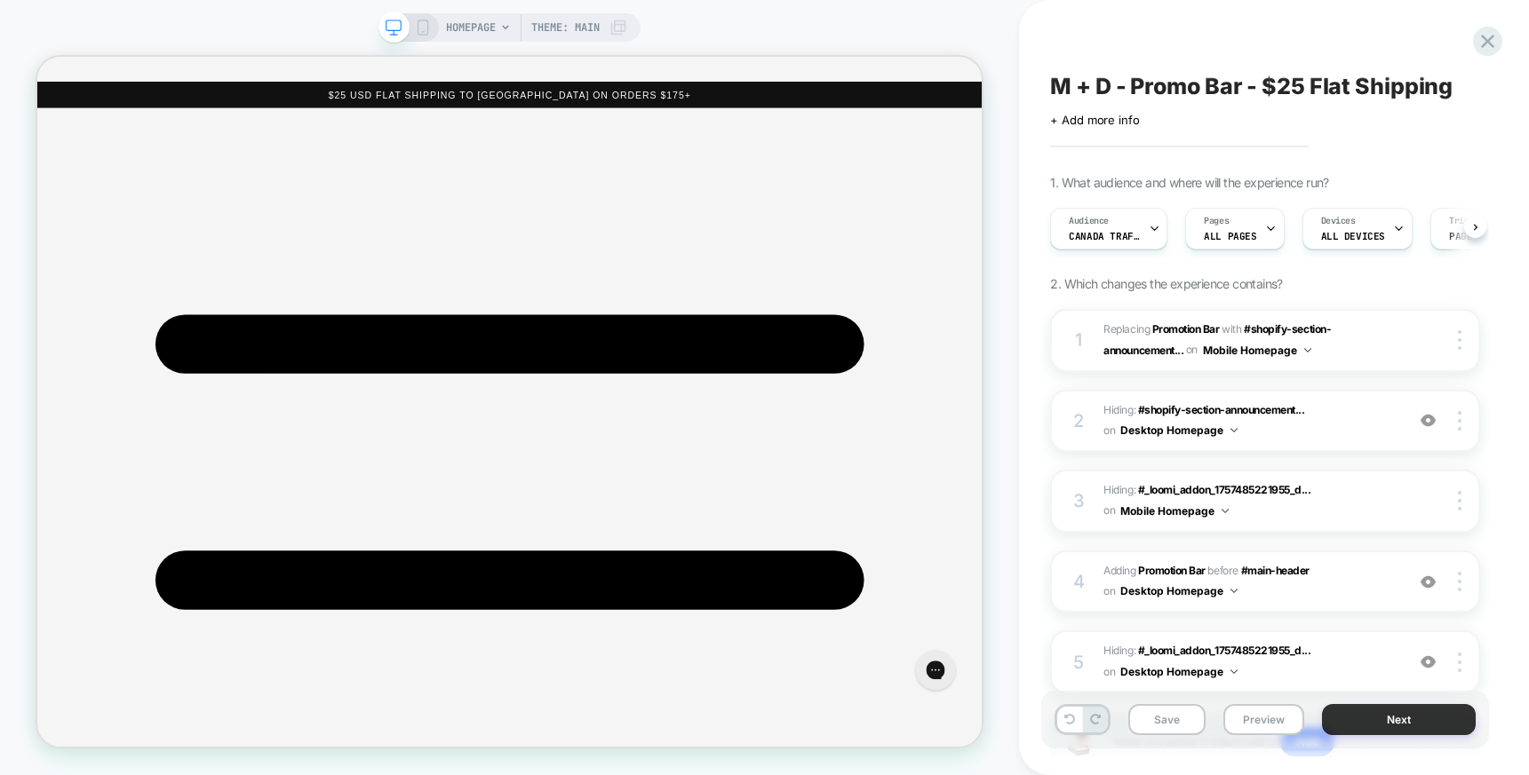
scroll to position [0, 1]
click at [1432, 662] on img at bounding box center [1427, 662] width 15 height 15
click at [1460, 343] on img at bounding box center [1459, 340] width 4 height 20
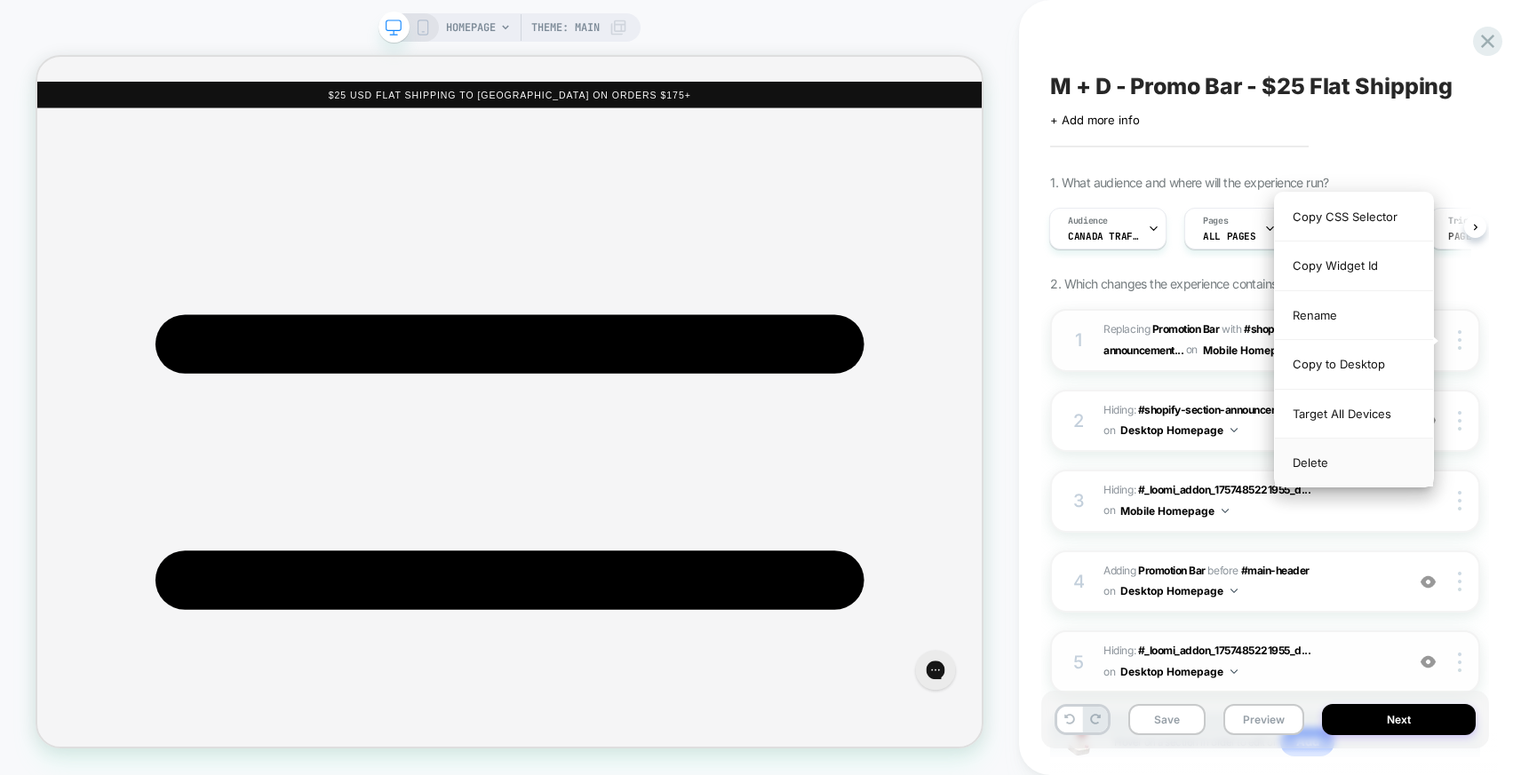
click at [1311, 467] on div "Delete" at bounding box center [1353, 463] width 158 height 48
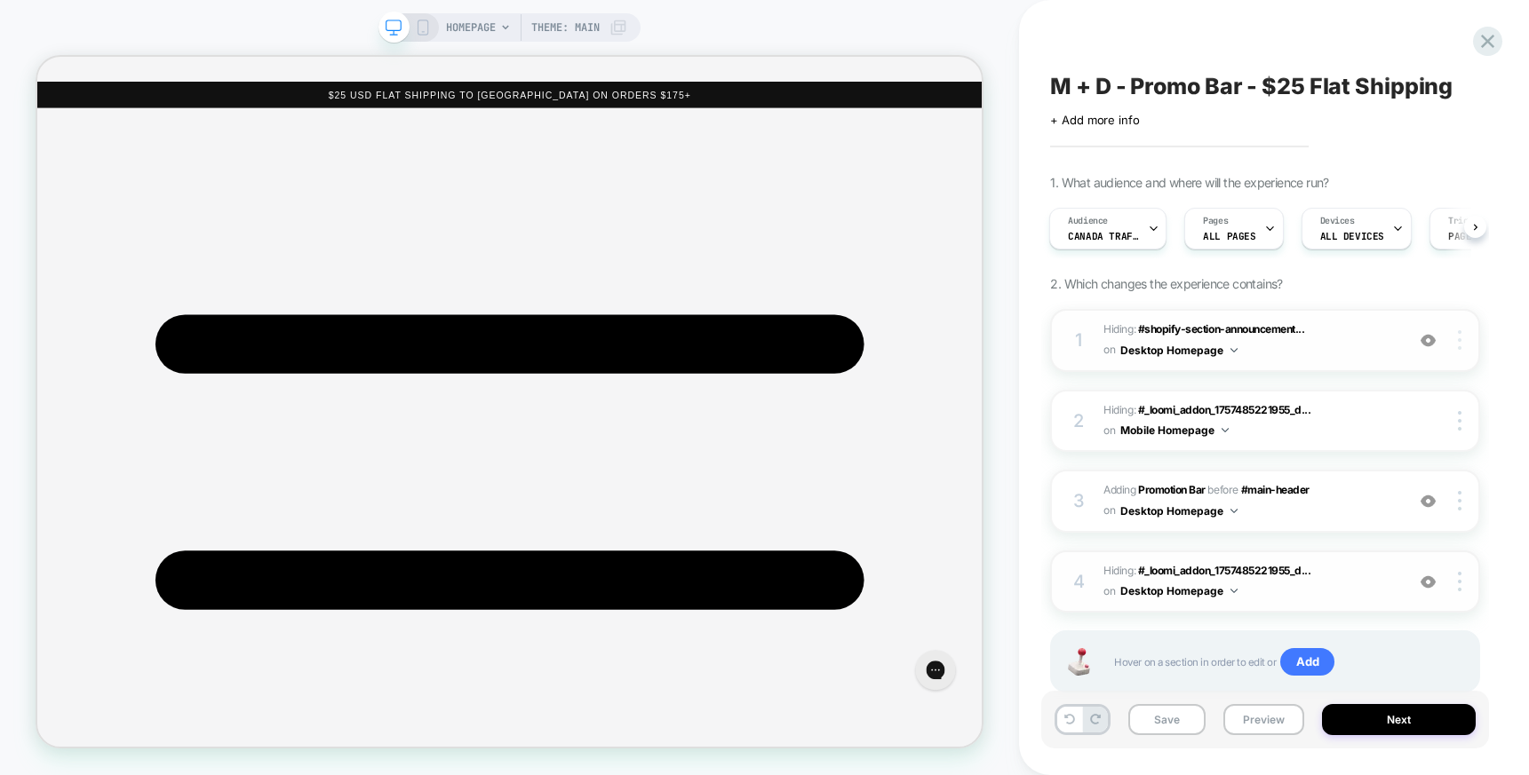
click at [1460, 337] on img at bounding box center [1459, 340] width 4 height 20
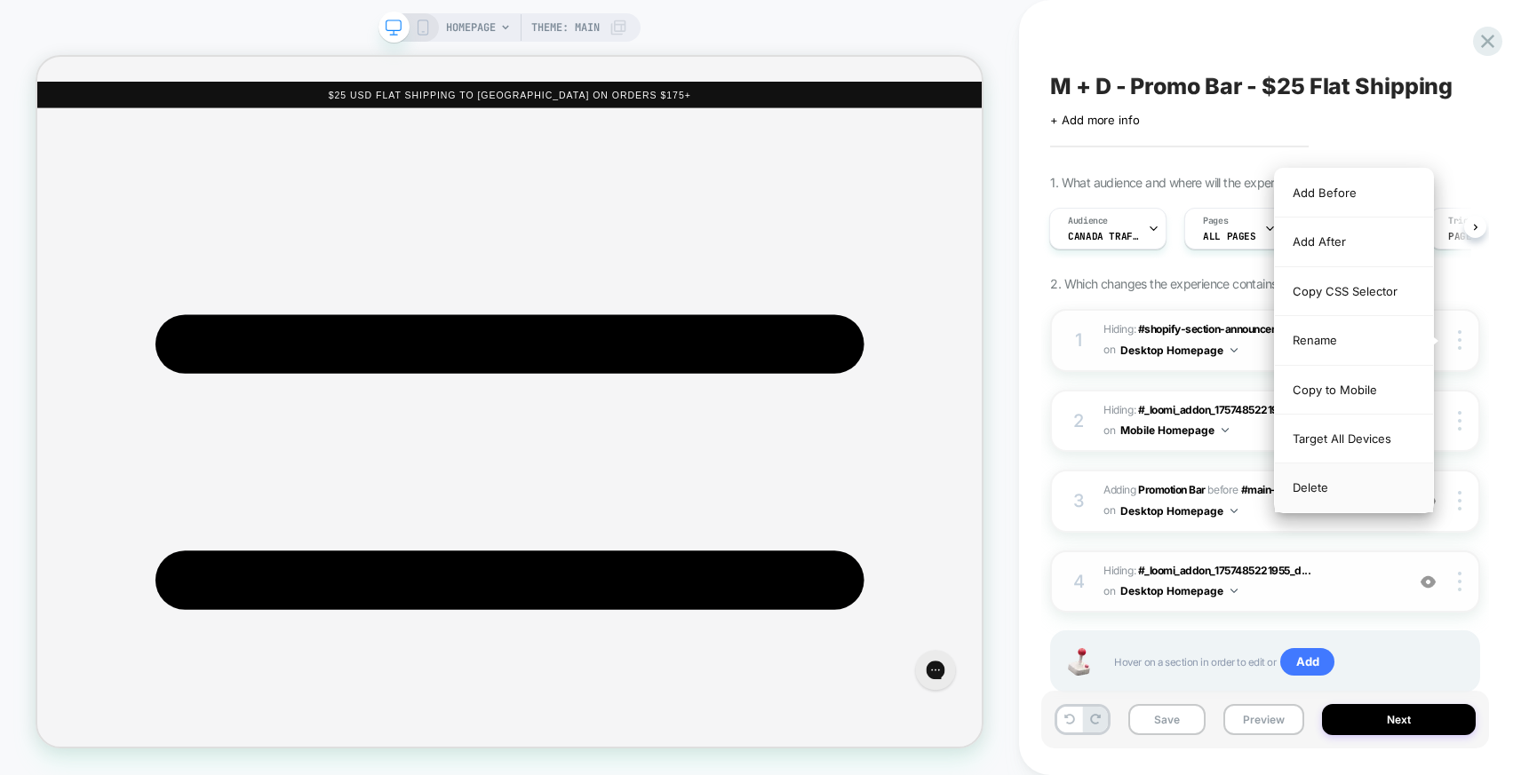
click at [1304, 496] on div "Delete" at bounding box center [1353, 488] width 158 height 48
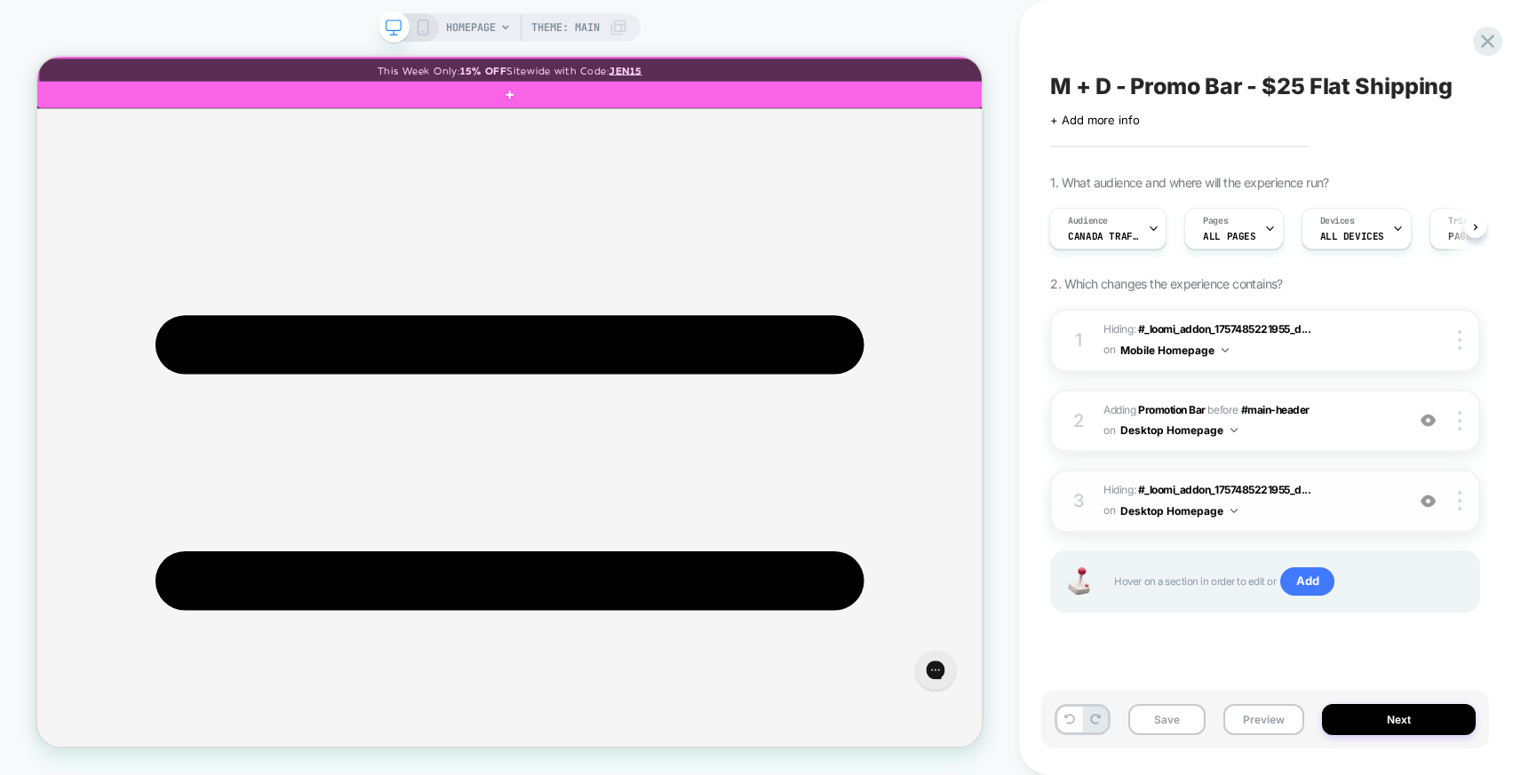
click at [1251, 75] on div at bounding box center [668, 76] width 1259 height 34
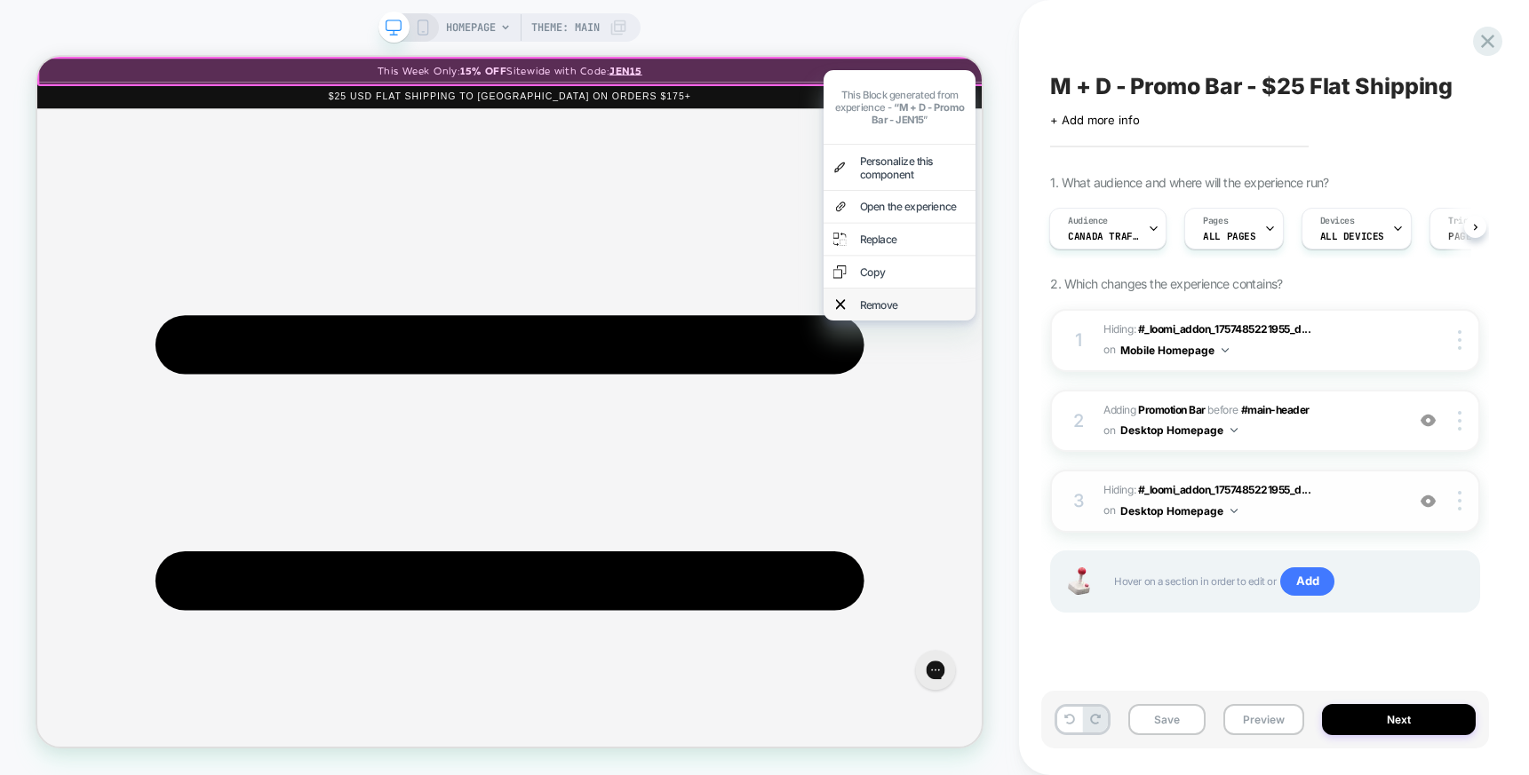
click at [1158, 378] on div "Remove" at bounding box center [1204, 387] width 142 height 18
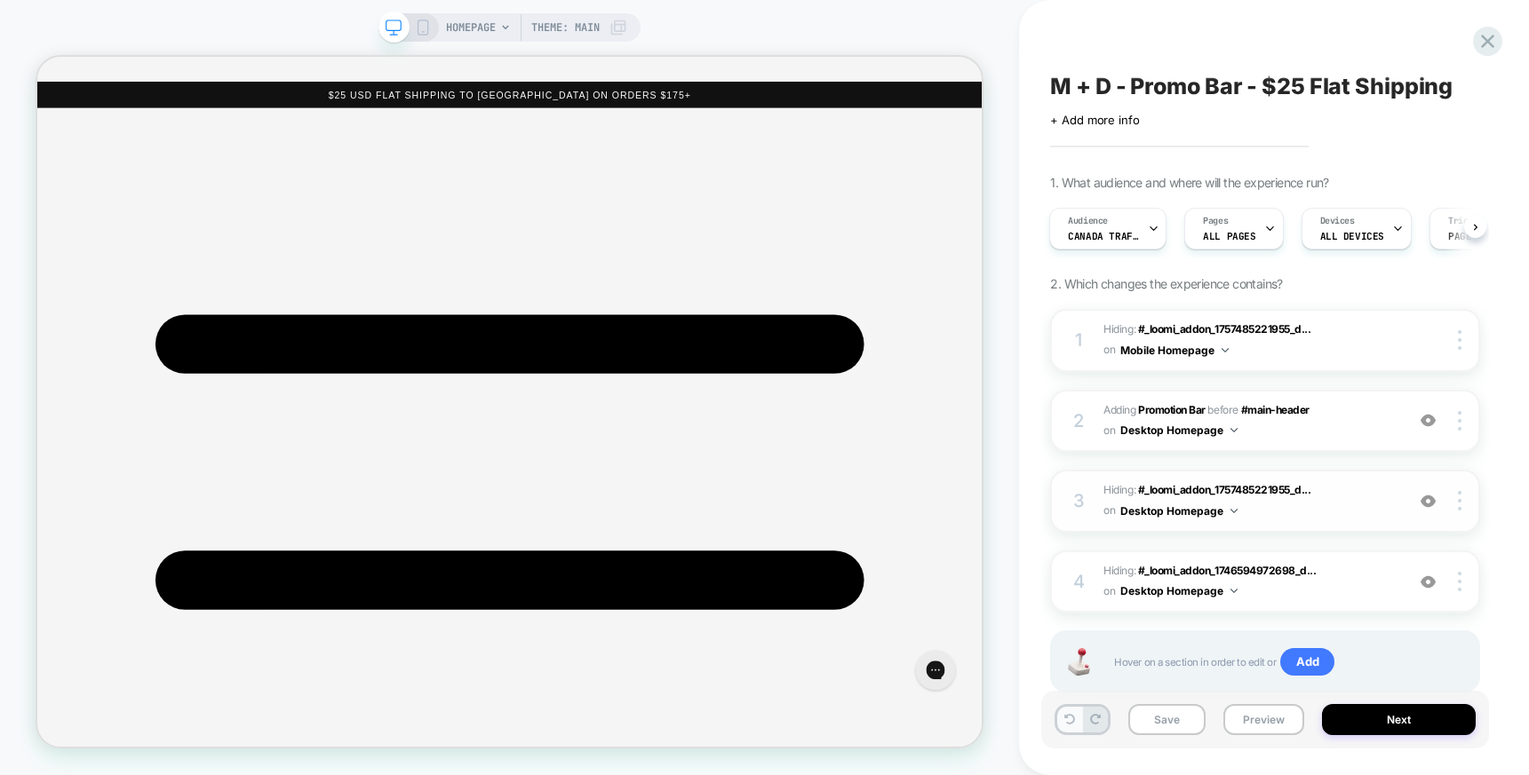
click at [1070, 717] on icon at bounding box center [1069, 719] width 11 height 11
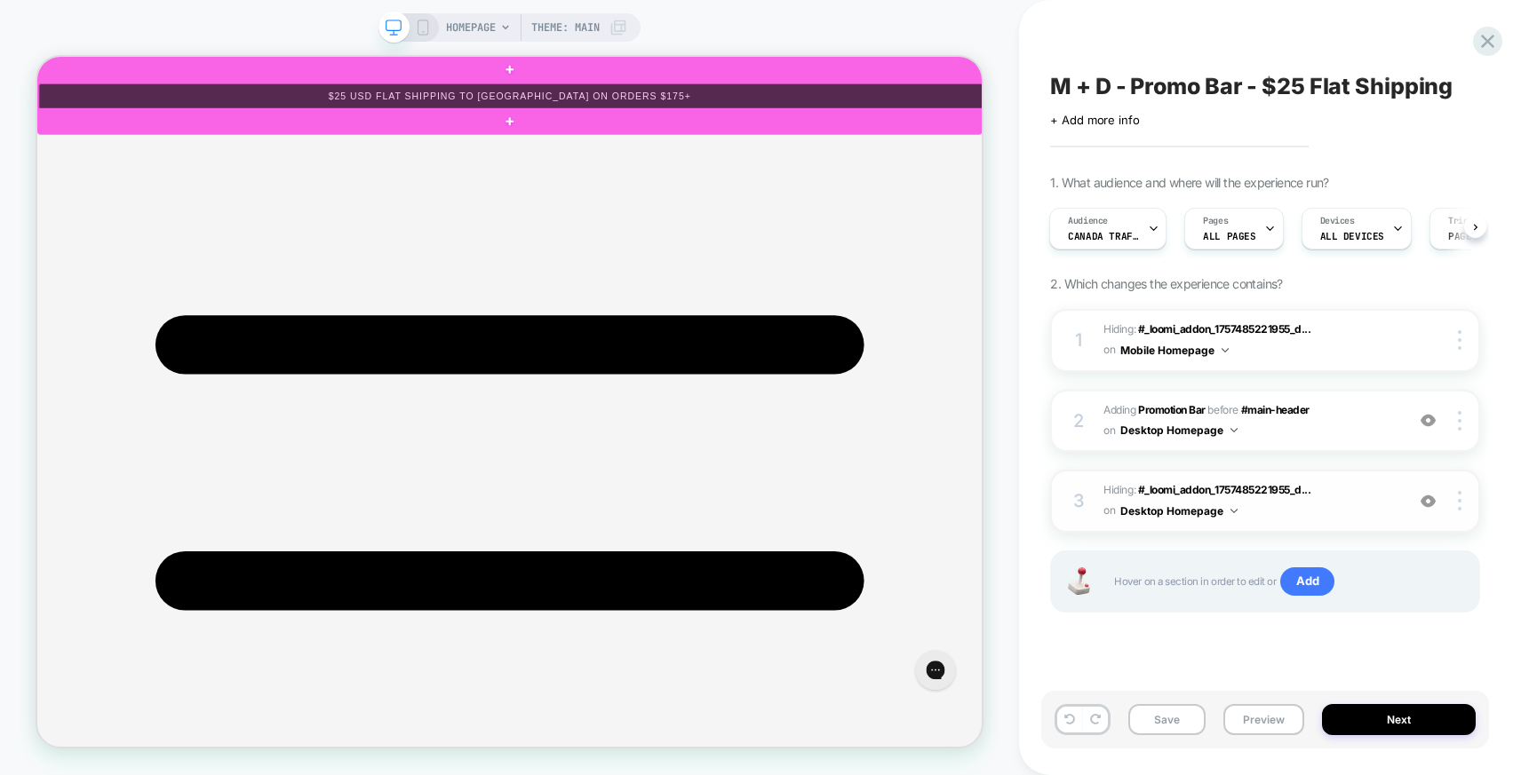
click at [1093, 104] on div at bounding box center [668, 110] width 1259 height 36
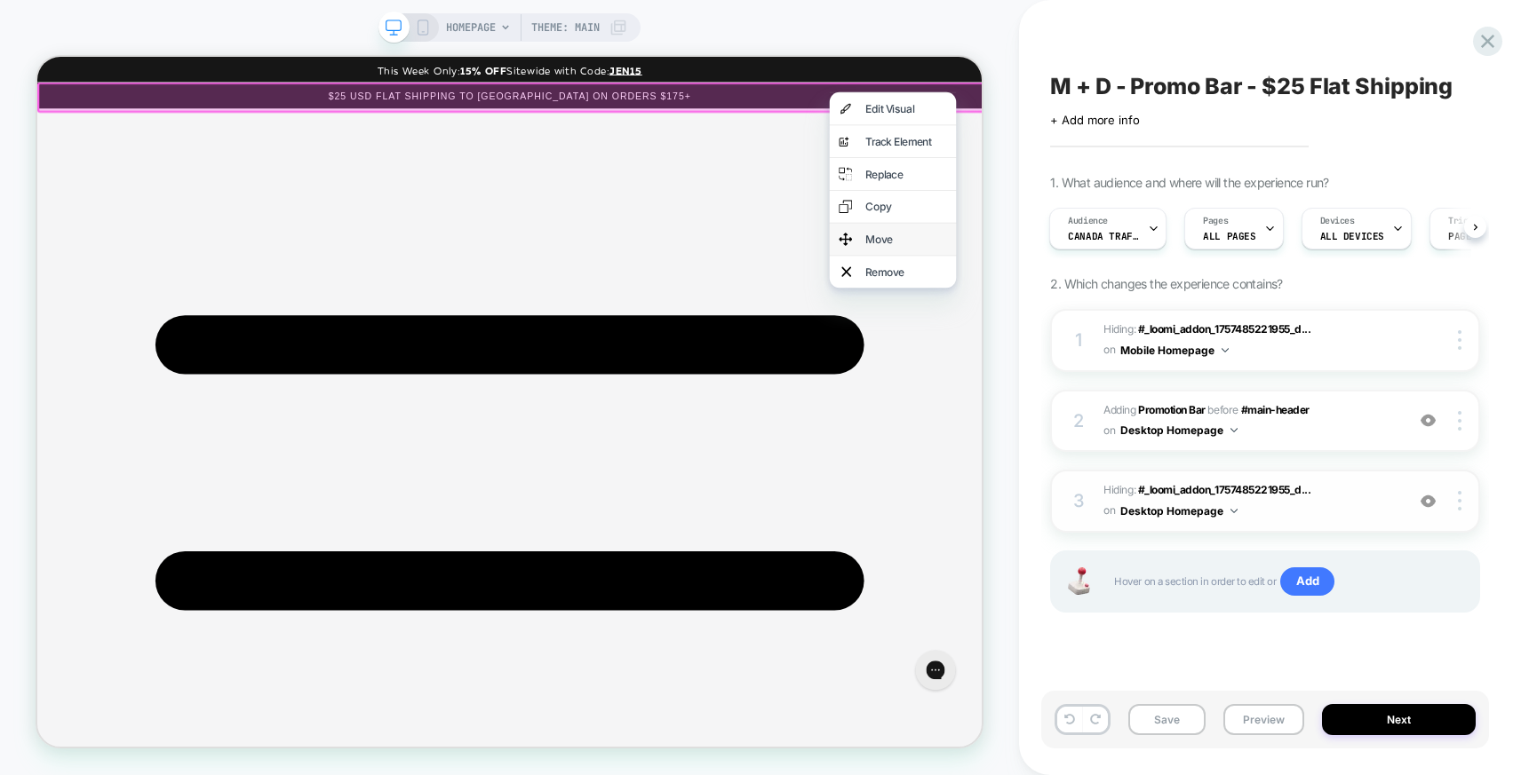
click at [1146, 301] on div "Move" at bounding box center [1195, 300] width 108 height 18
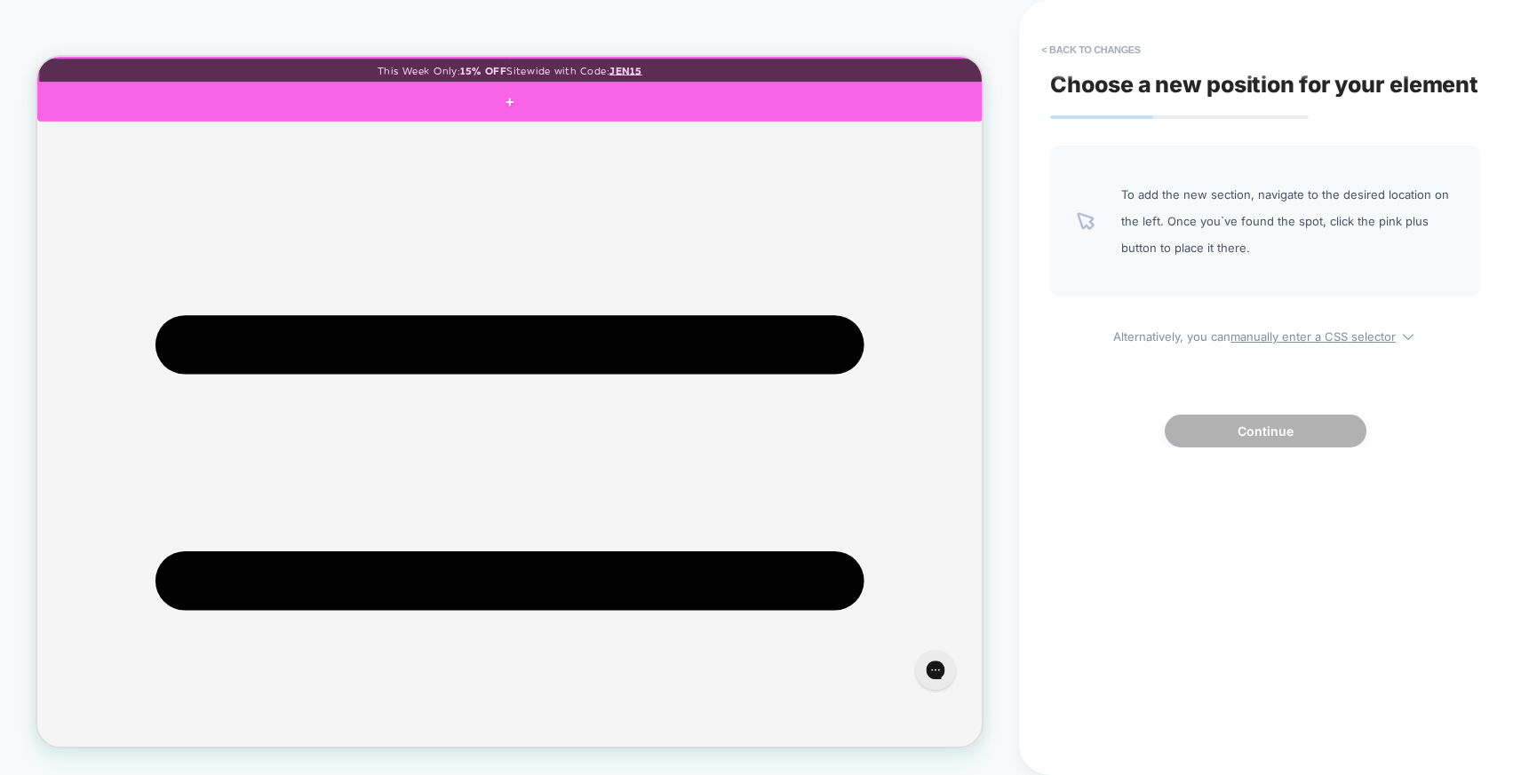
click at [1158, 101] on div at bounding box center [666, 117] width 1259 height 52
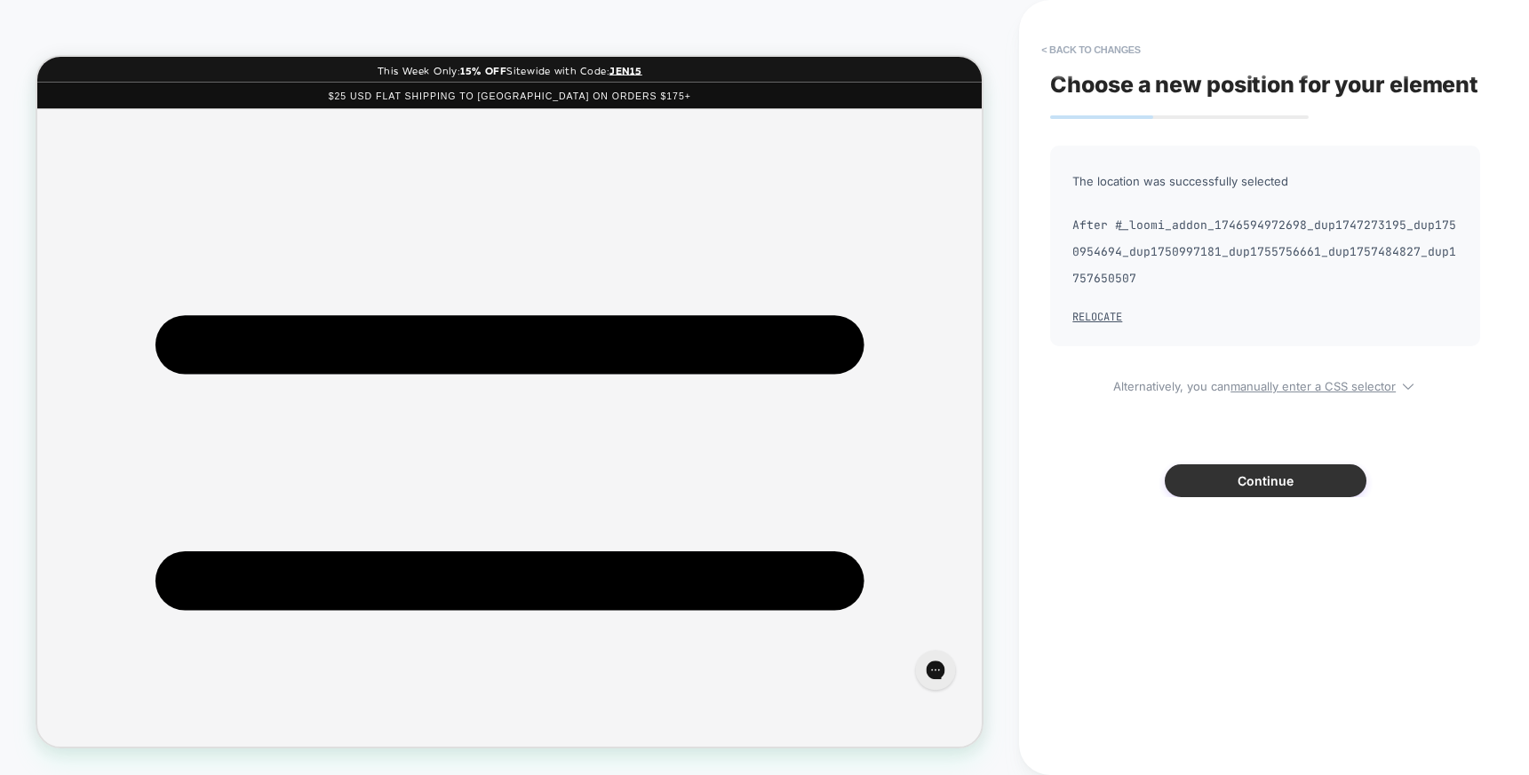
click at [1272, 497] on button "Continue" at bounding box center [1265, 481] width 202 height 33
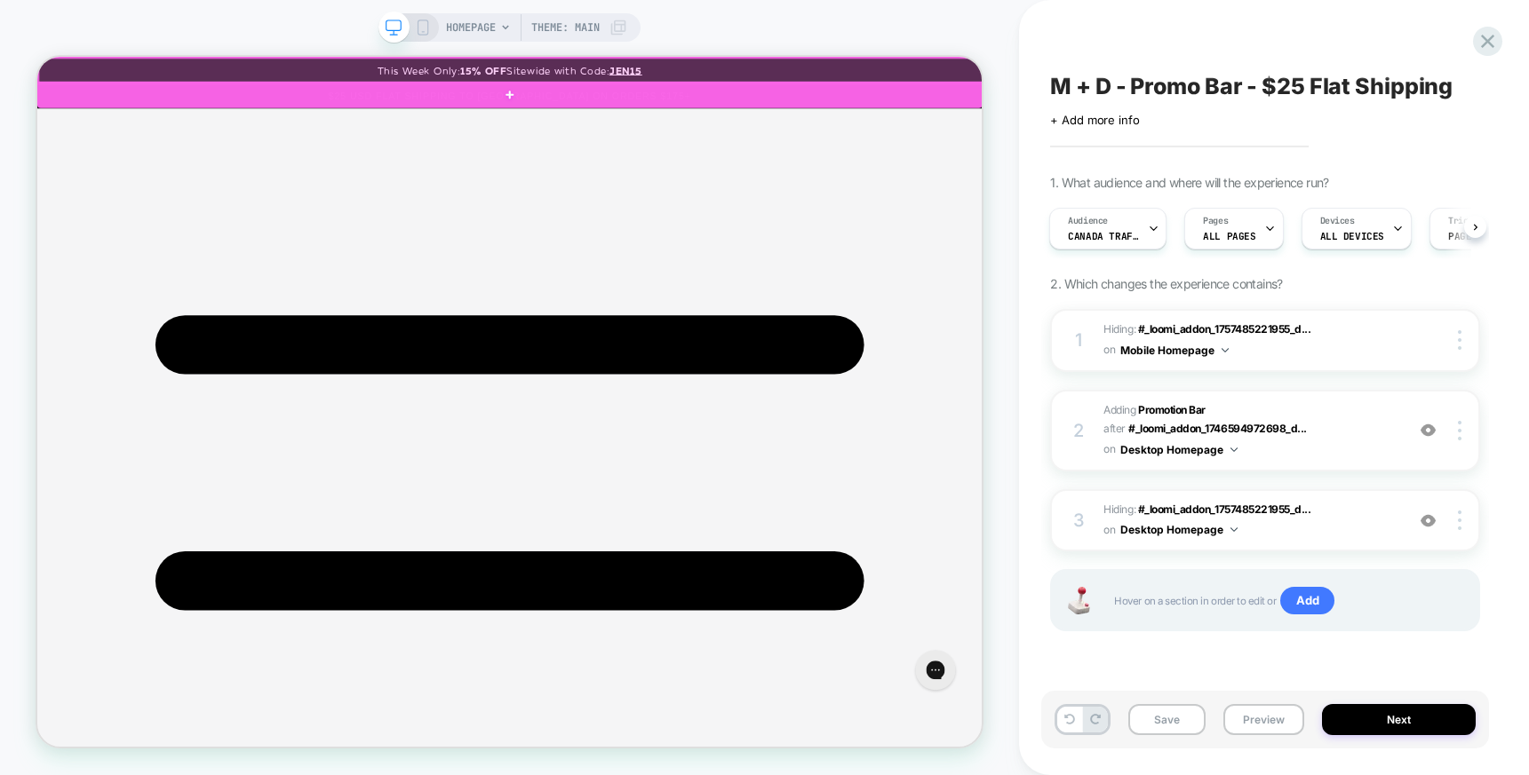
click at [1037, 62] on div at bounding box center [668, 76] width 1259 height 34
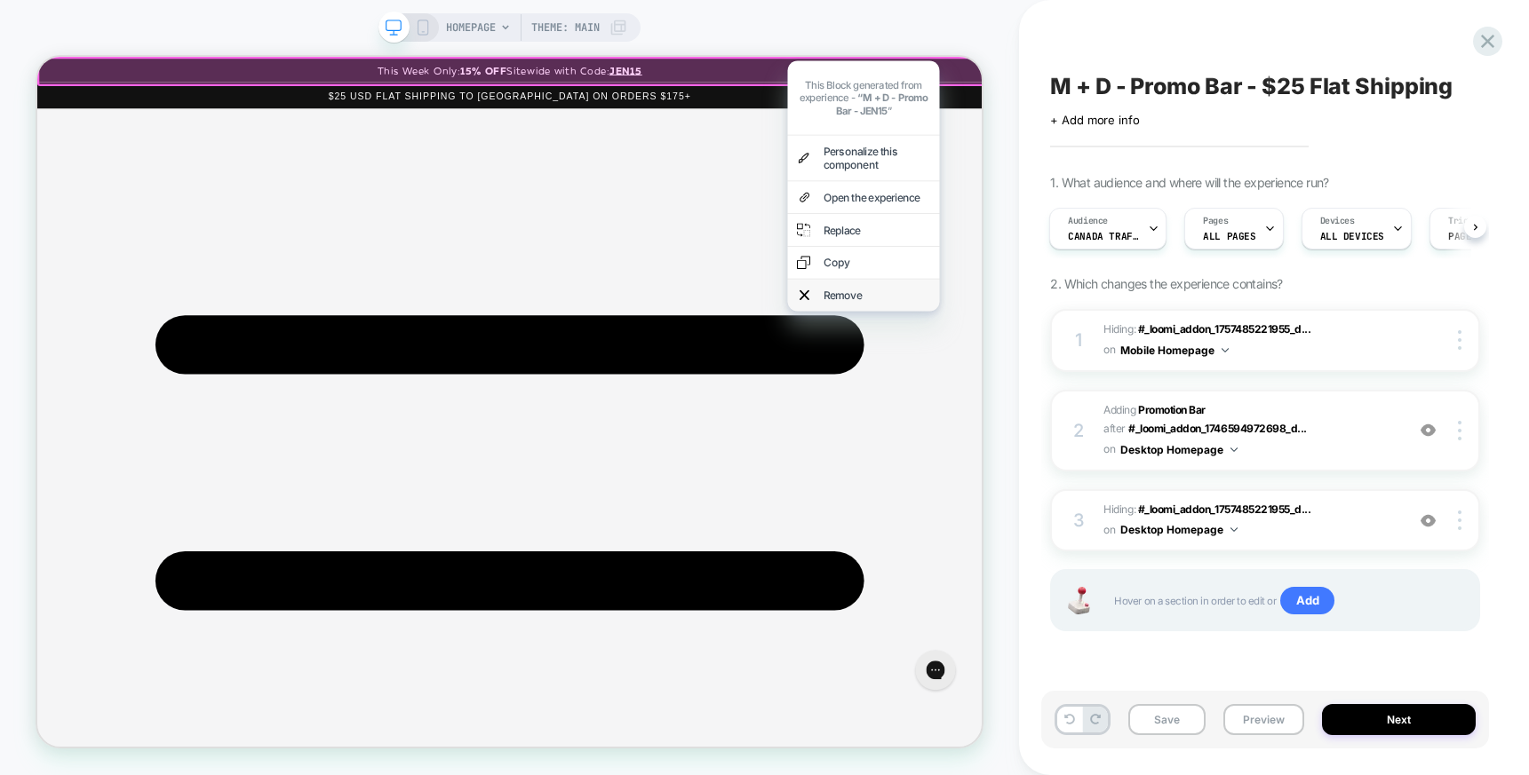
click at [1075, 353] on div "Remove" at bounding box center [1138, 374] width 202 height 43
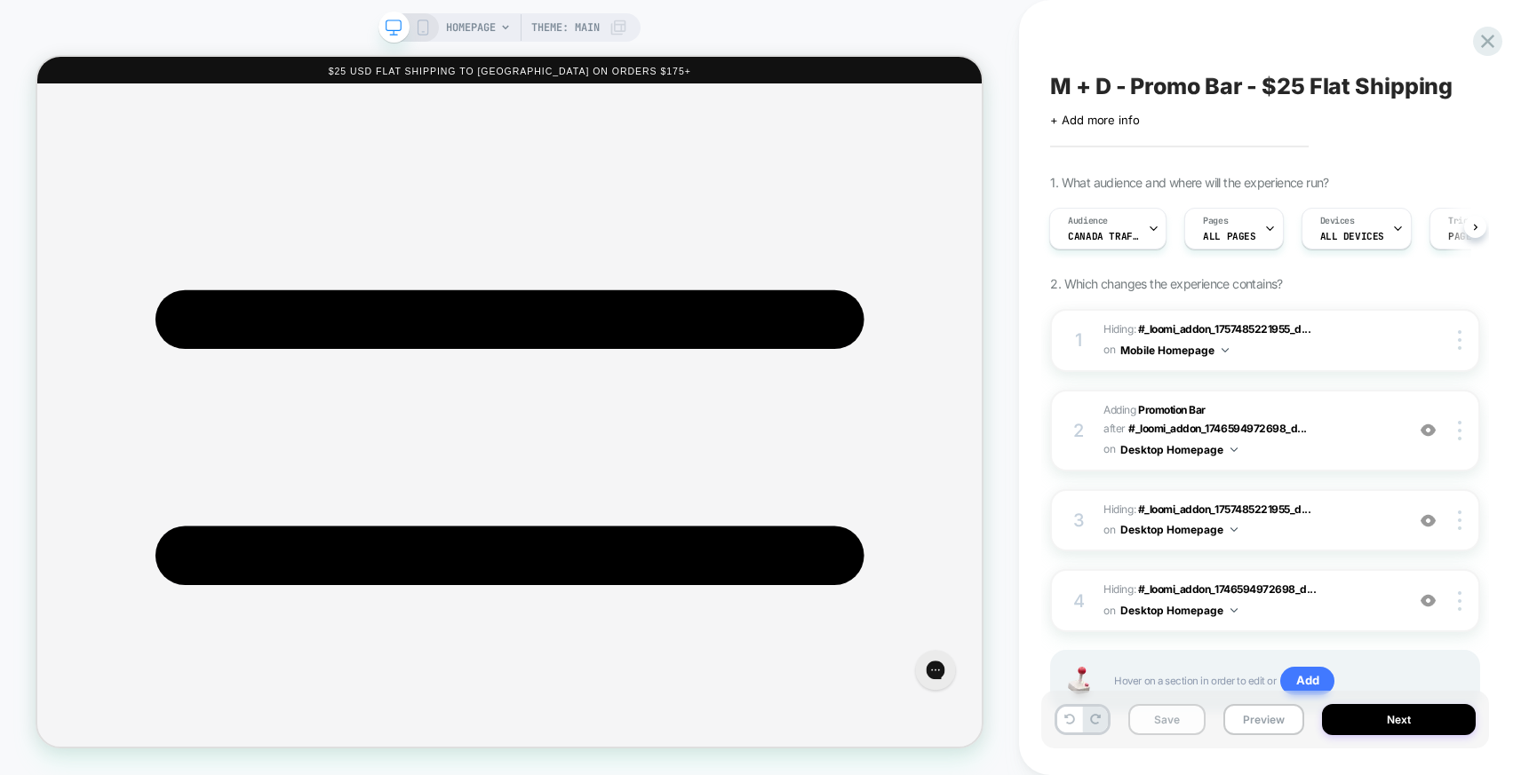
click at [1177, 720] on button "Save" at bounding box center [1166, 719] width 77 height 31
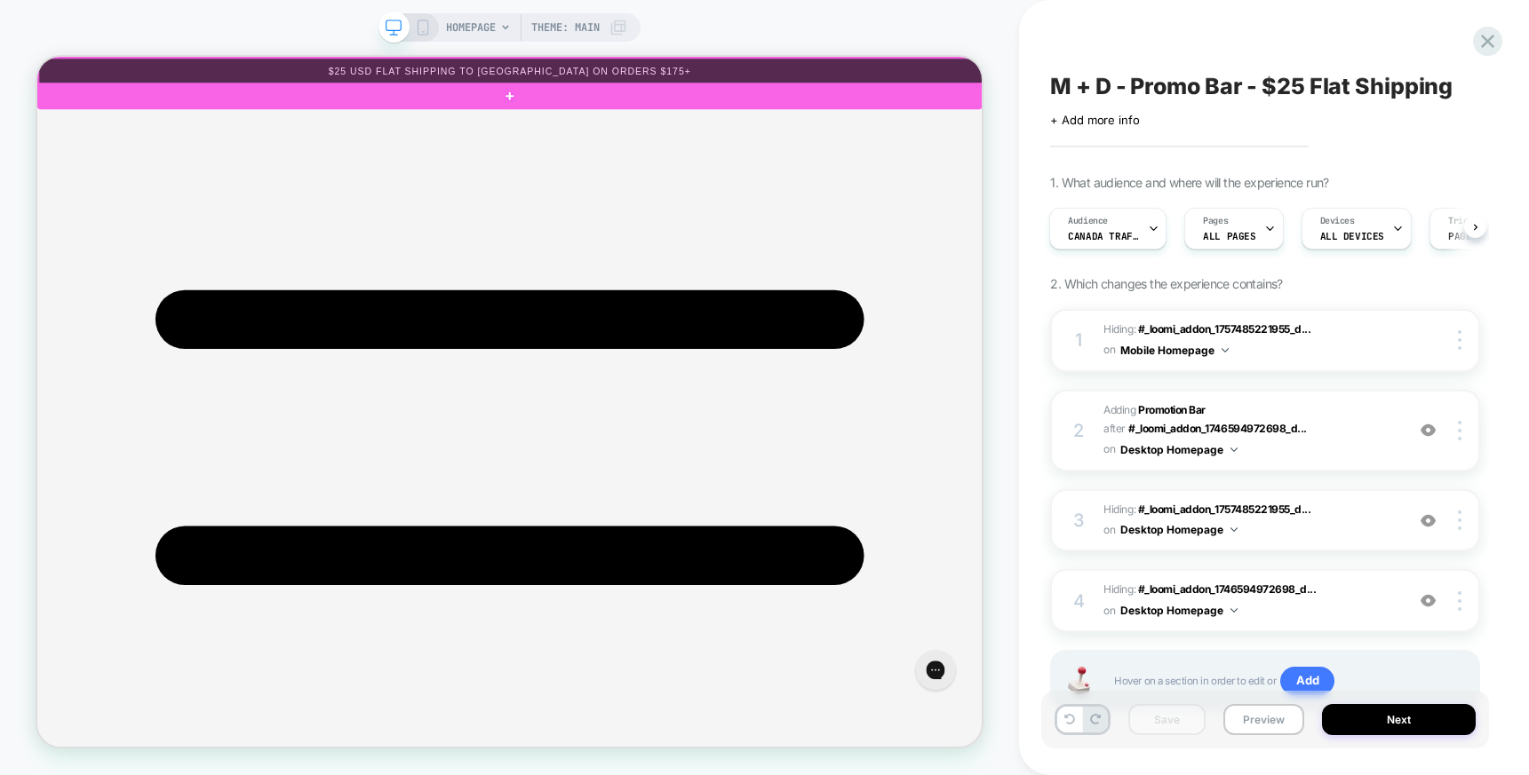
click at [989, 71] on div at bounding box center [668, 77] width 1259 height 36
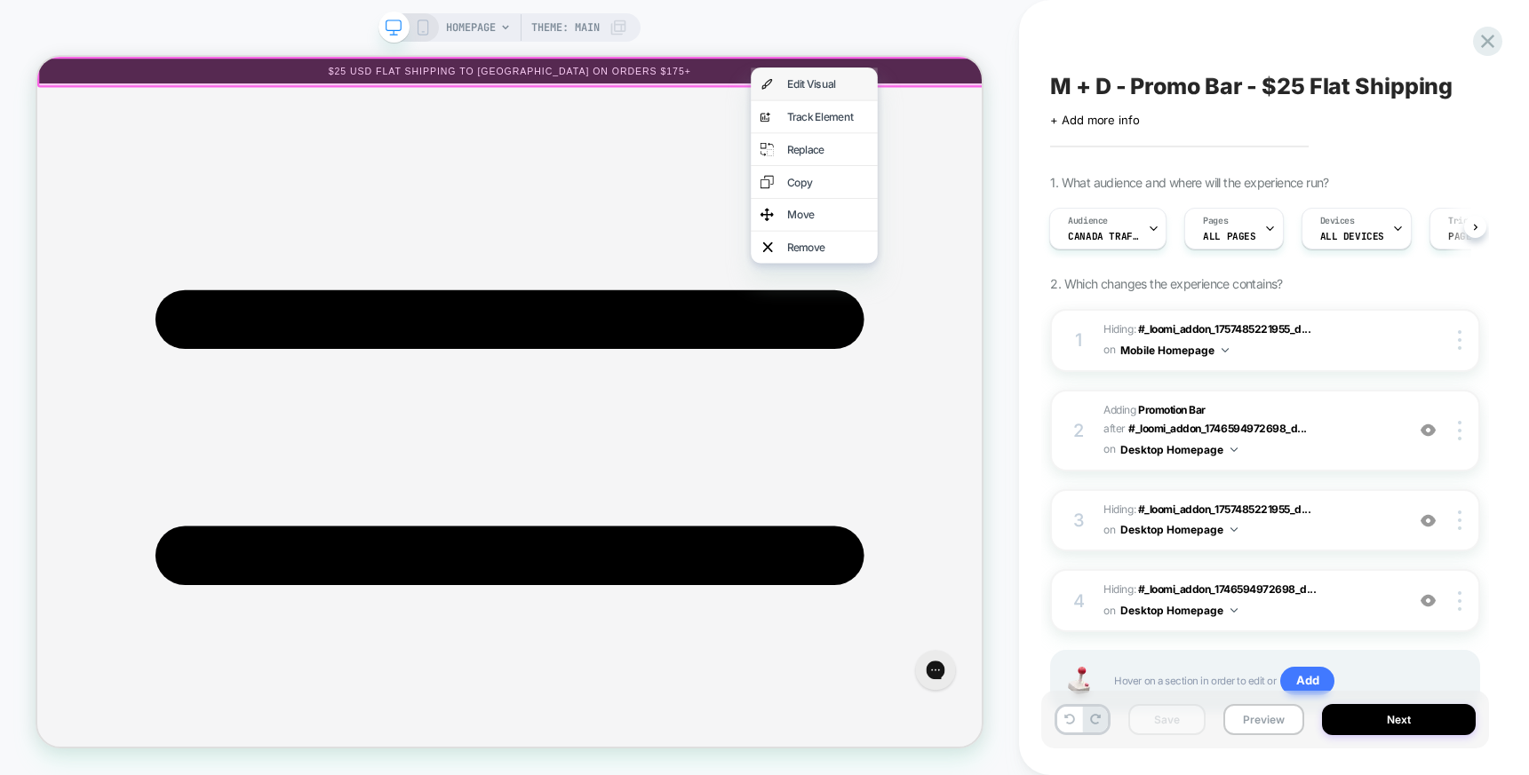
click at [1032, 82] on div "Edit Visual" at bounding box center [1073, 93] width 169 height 43
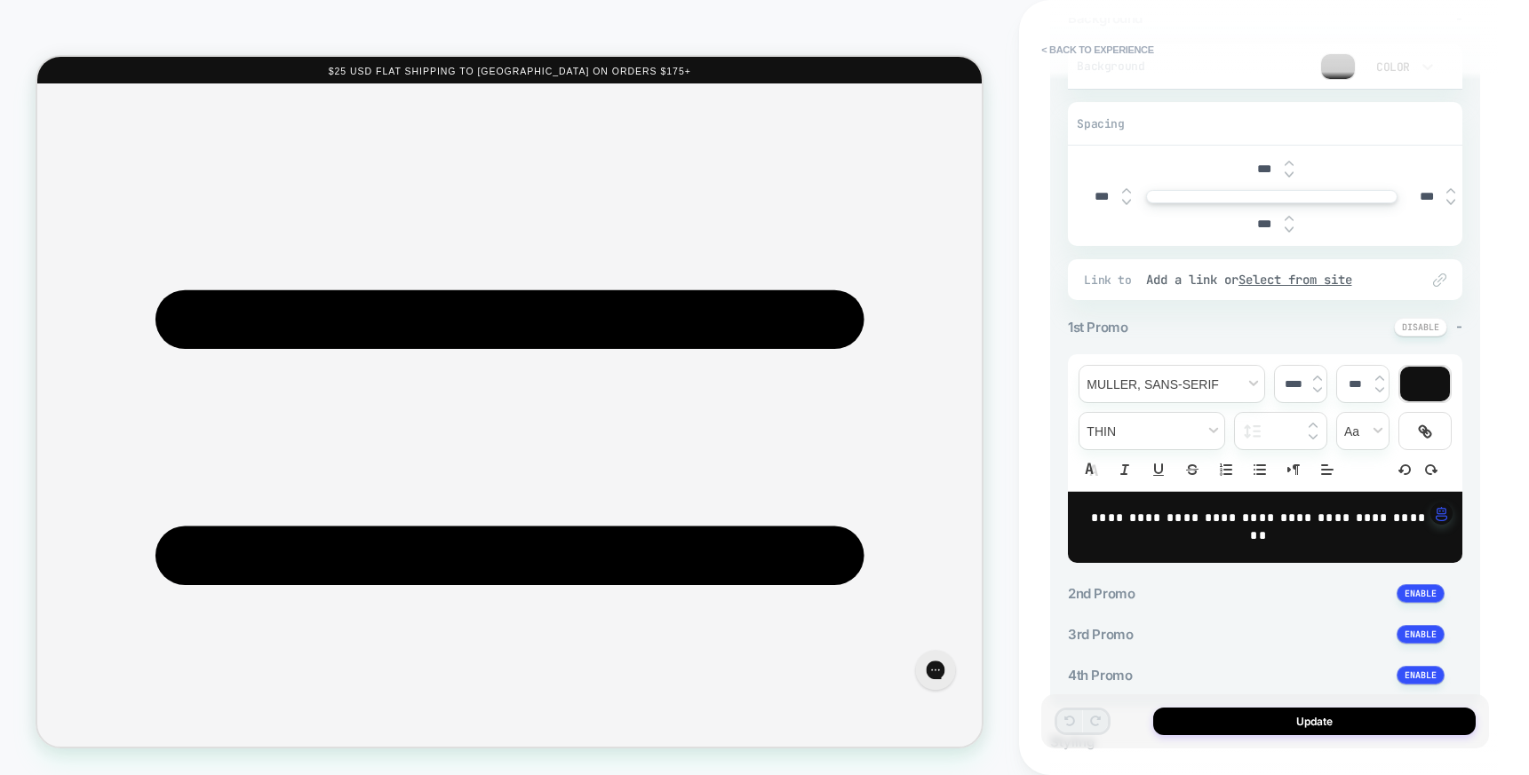
scroll to position [321, 0]
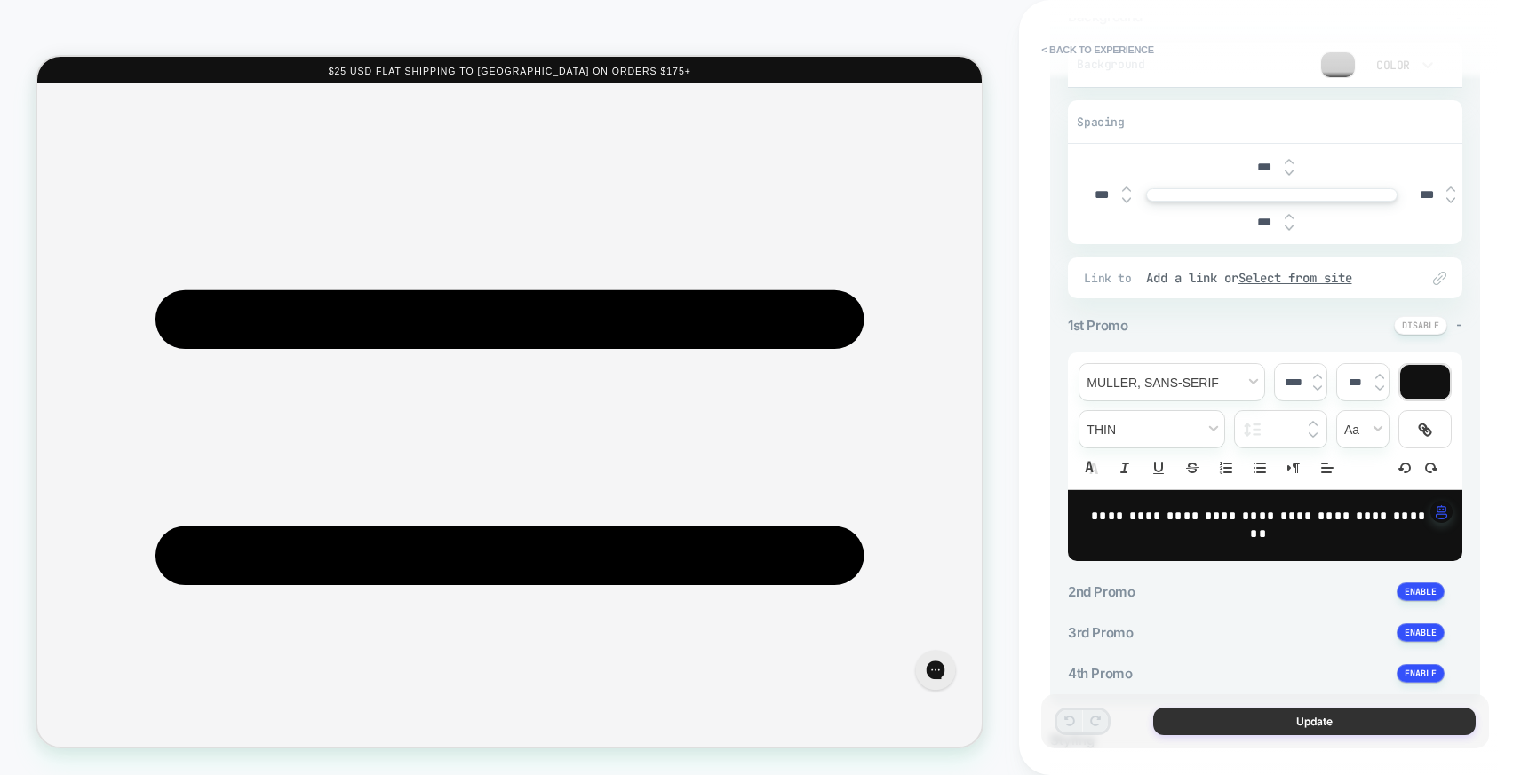
click at [1298, 719] on button "Update" at bounding box center [1314, 722] width 322 height 28
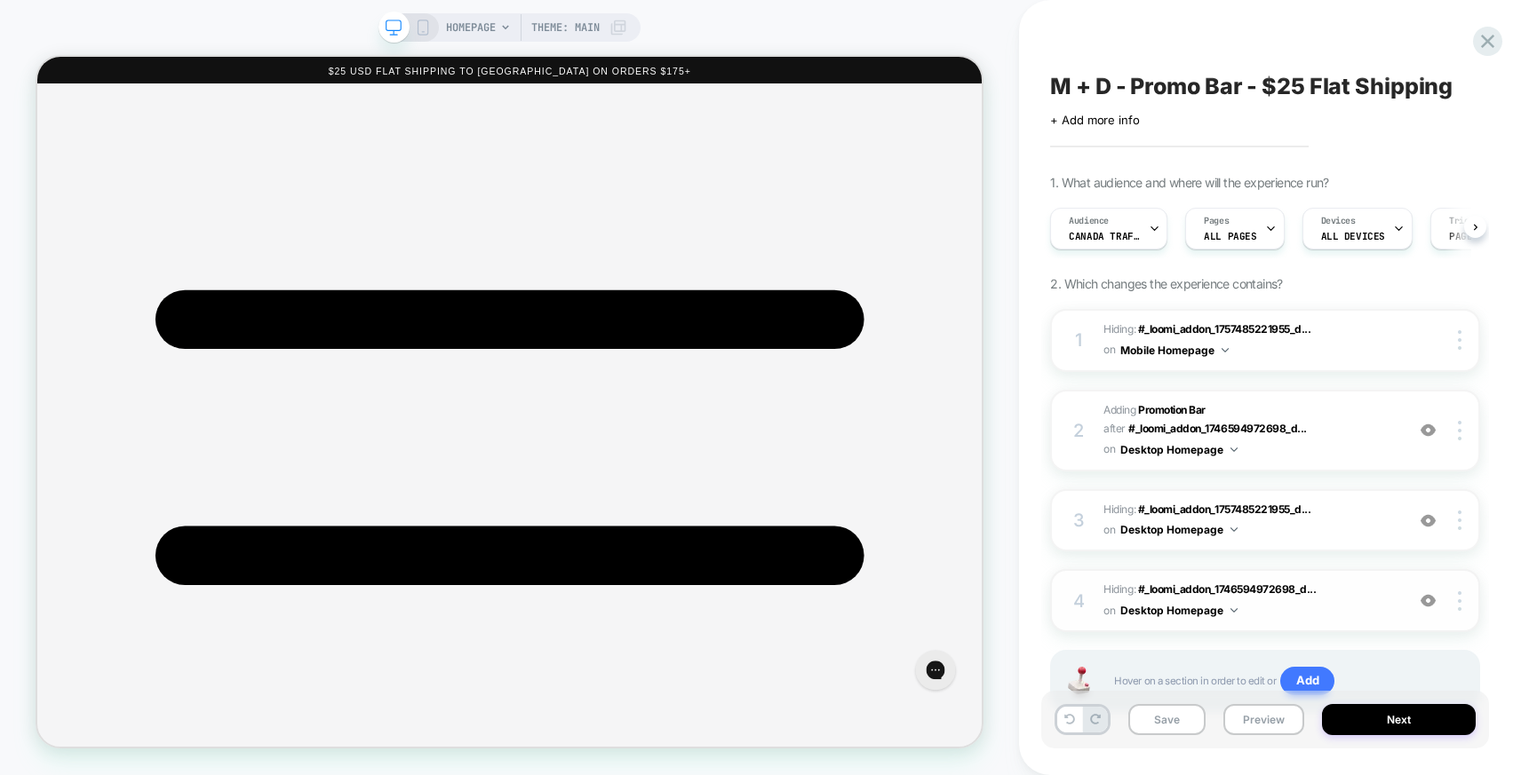
scroll to position [0, 1]
click at [1184, 724] on button "Save" at bounding box center [1166, 719] width 77 height 31
click at [1264, 720] on button "Preview" at bounding box center [1263, 719] width 81 height 31
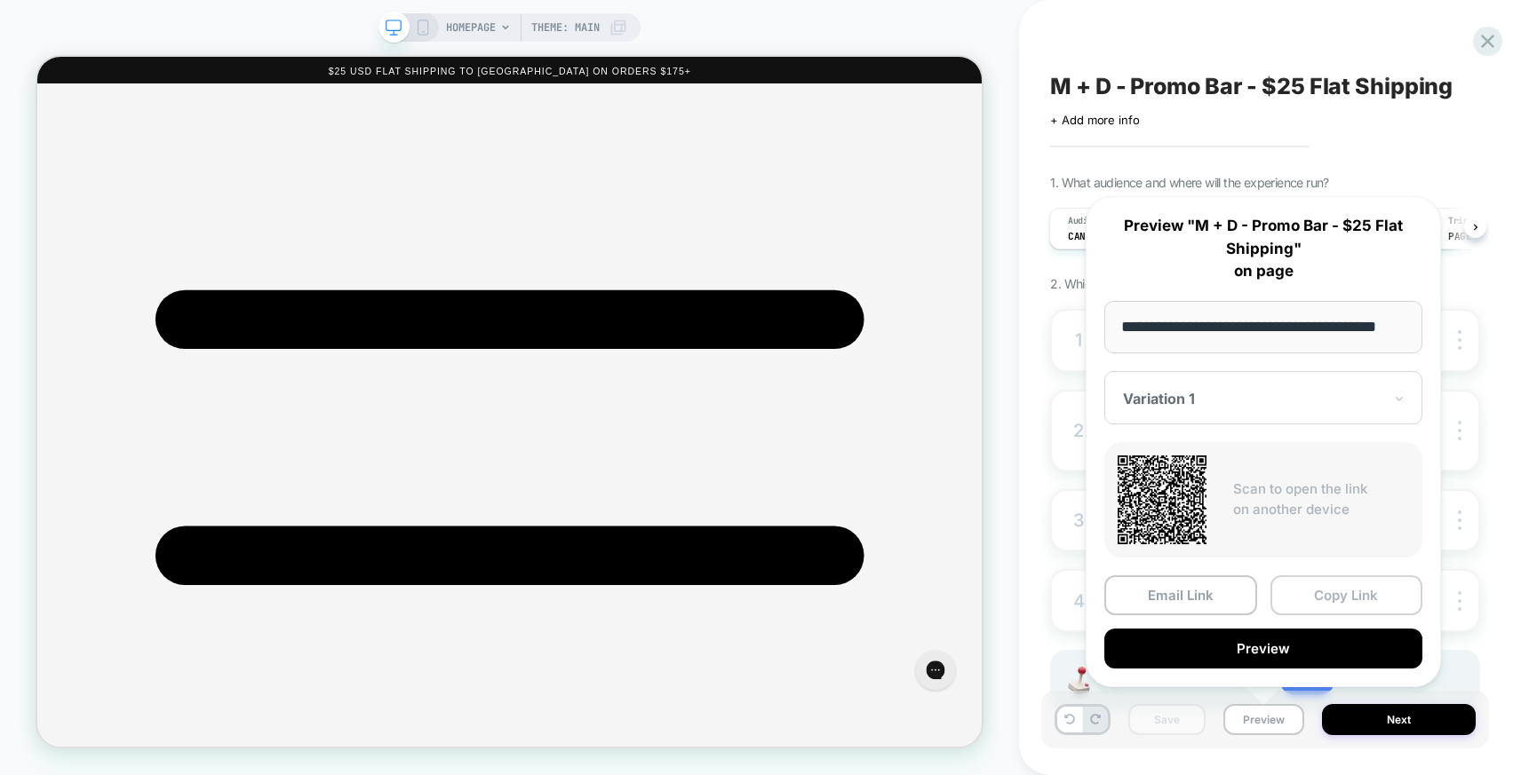
scroll to position [0, 0]
click at [1312, 604] on button "Copy Link" at bounding box center [1346, 596] width 153 height 40
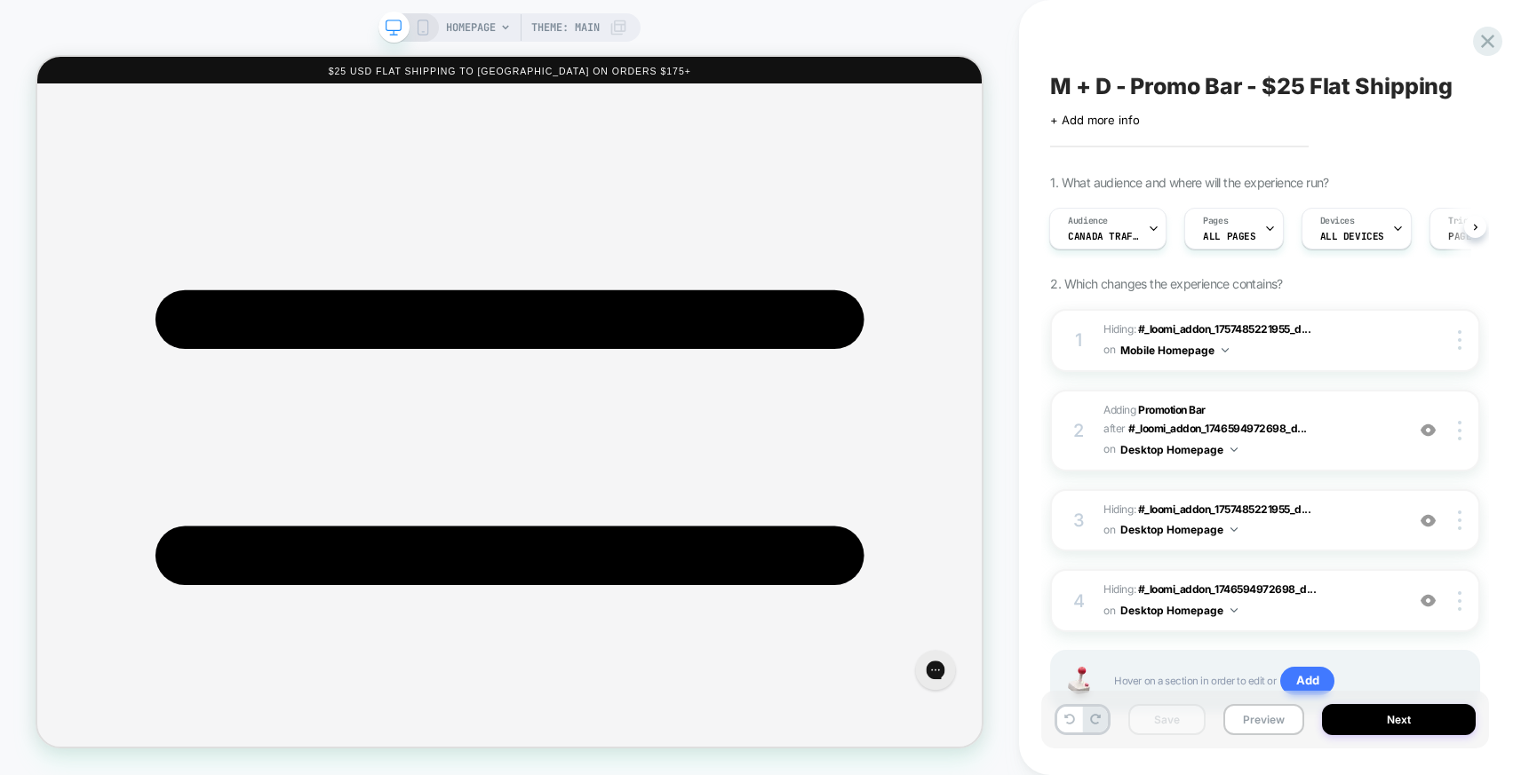
click at [1276, 87] on span "M + D - Promo Bar - $25 Flat Shipping" at bounding box center [1251, 86] width 402 height 27
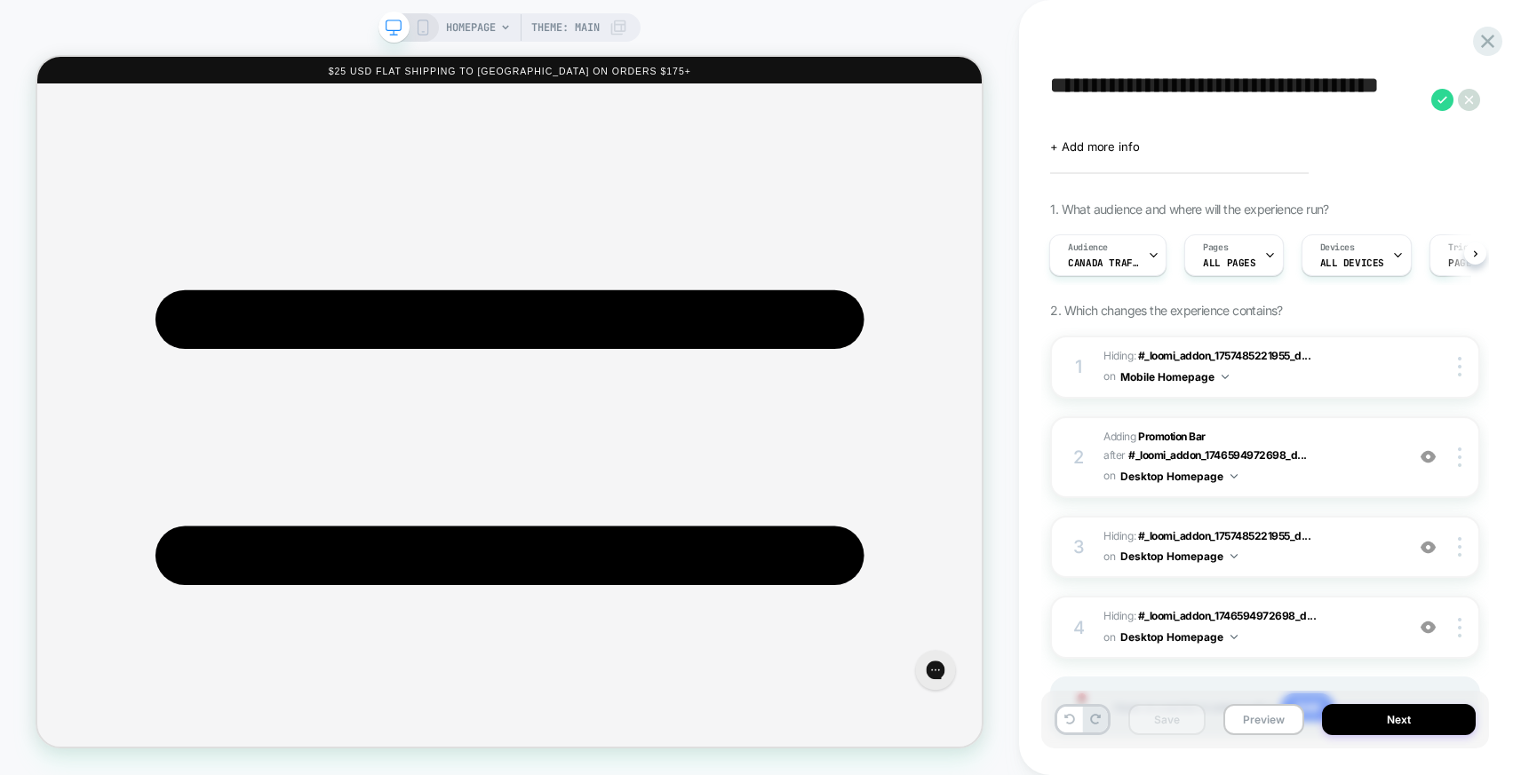
click at [1133, 93] on textarea "**********" at bounding box center [1236, 99] width 372 height 53
click at [1053, 87] on textarea "**********" at bounding box center [1236, 99] width 372 height 53
type textarea "**********"
click at [1441, 100] on icon at bounding box center [1442, 99] width 10 height 7
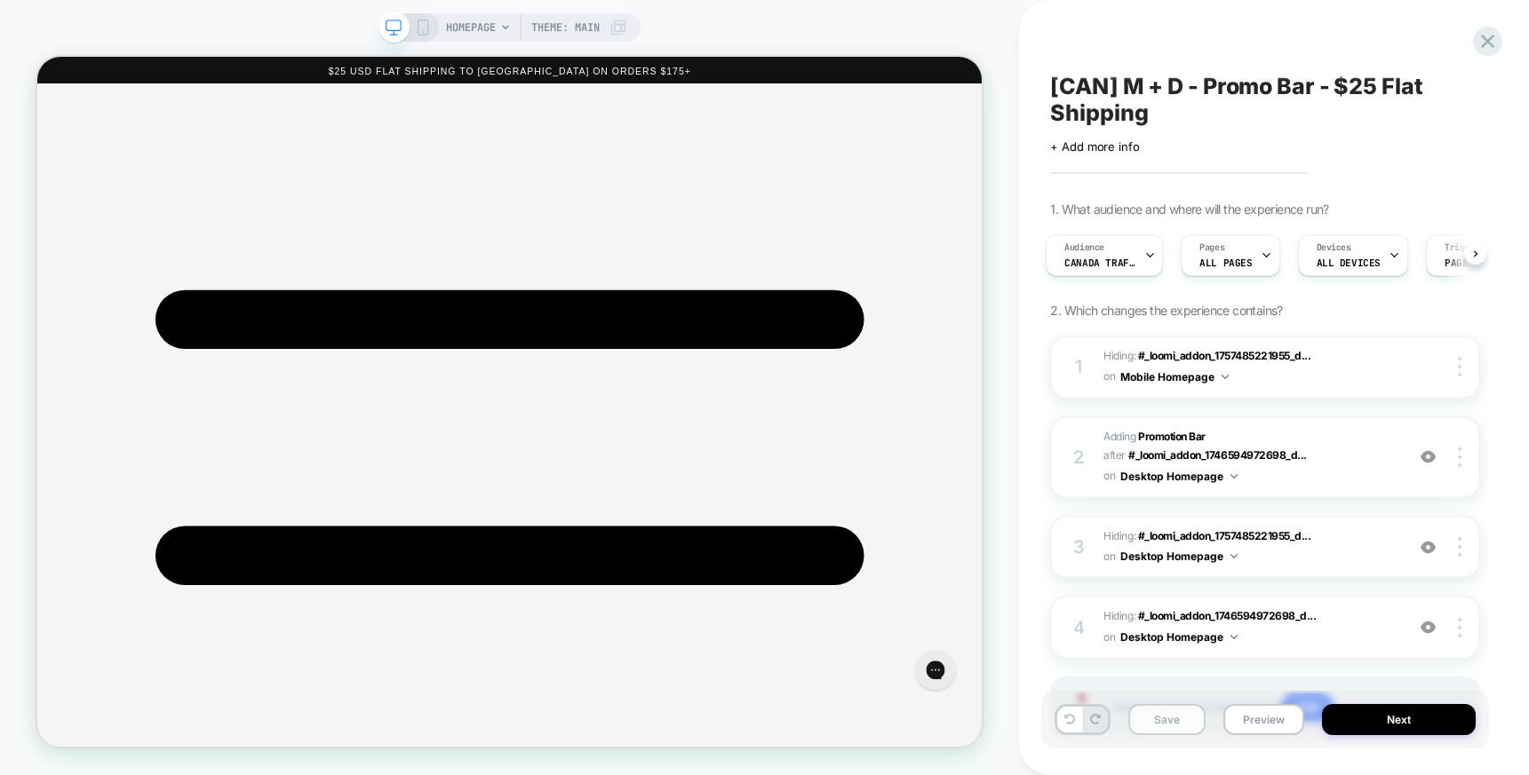
click at [1173, 722] on button "Save" at bounding box center [1166, 719] width 77 height 31
click at [1415, 721] on button "Next" at bounding box center [1399, 719] width 154 height 31
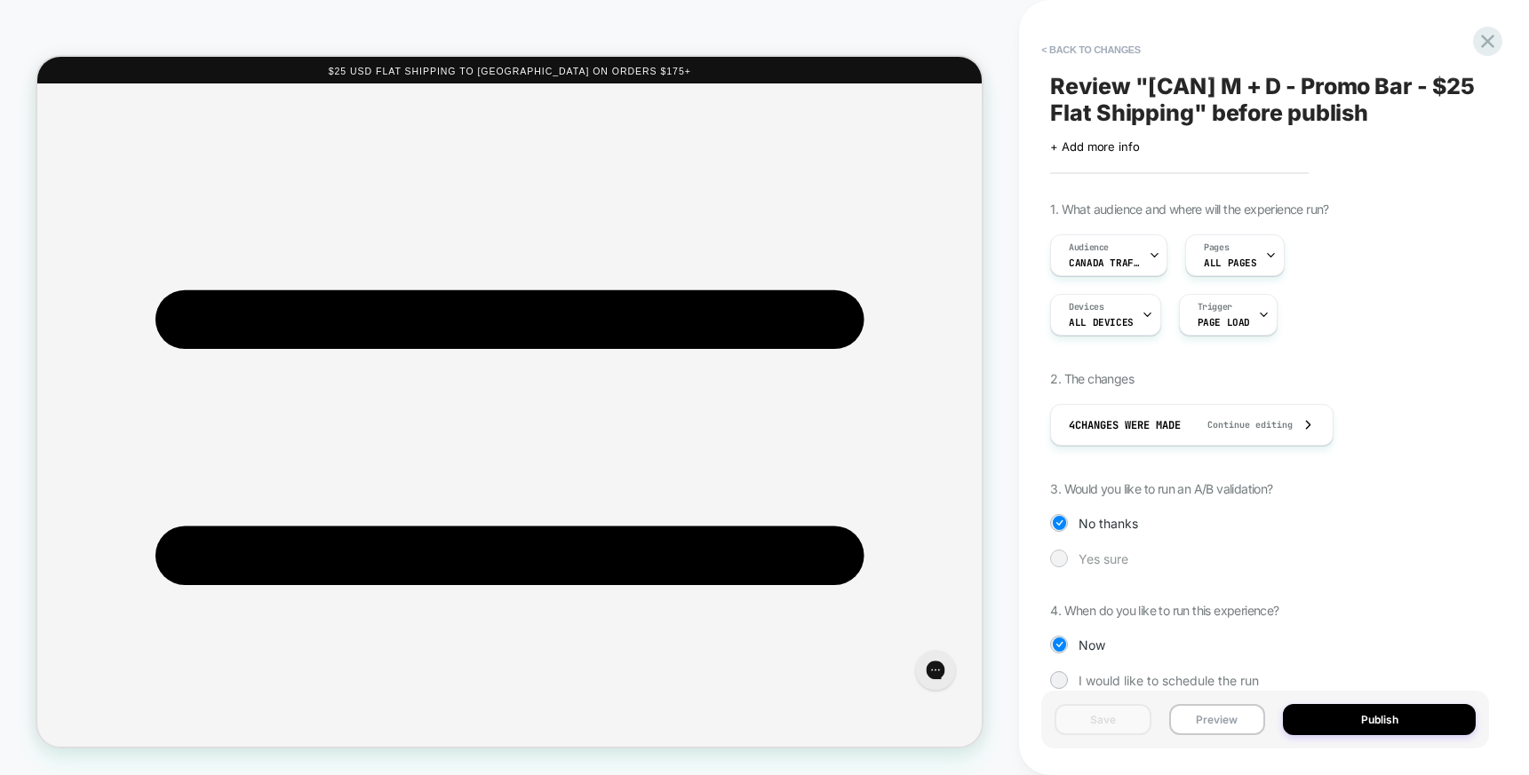
scroll to position [29, 0]
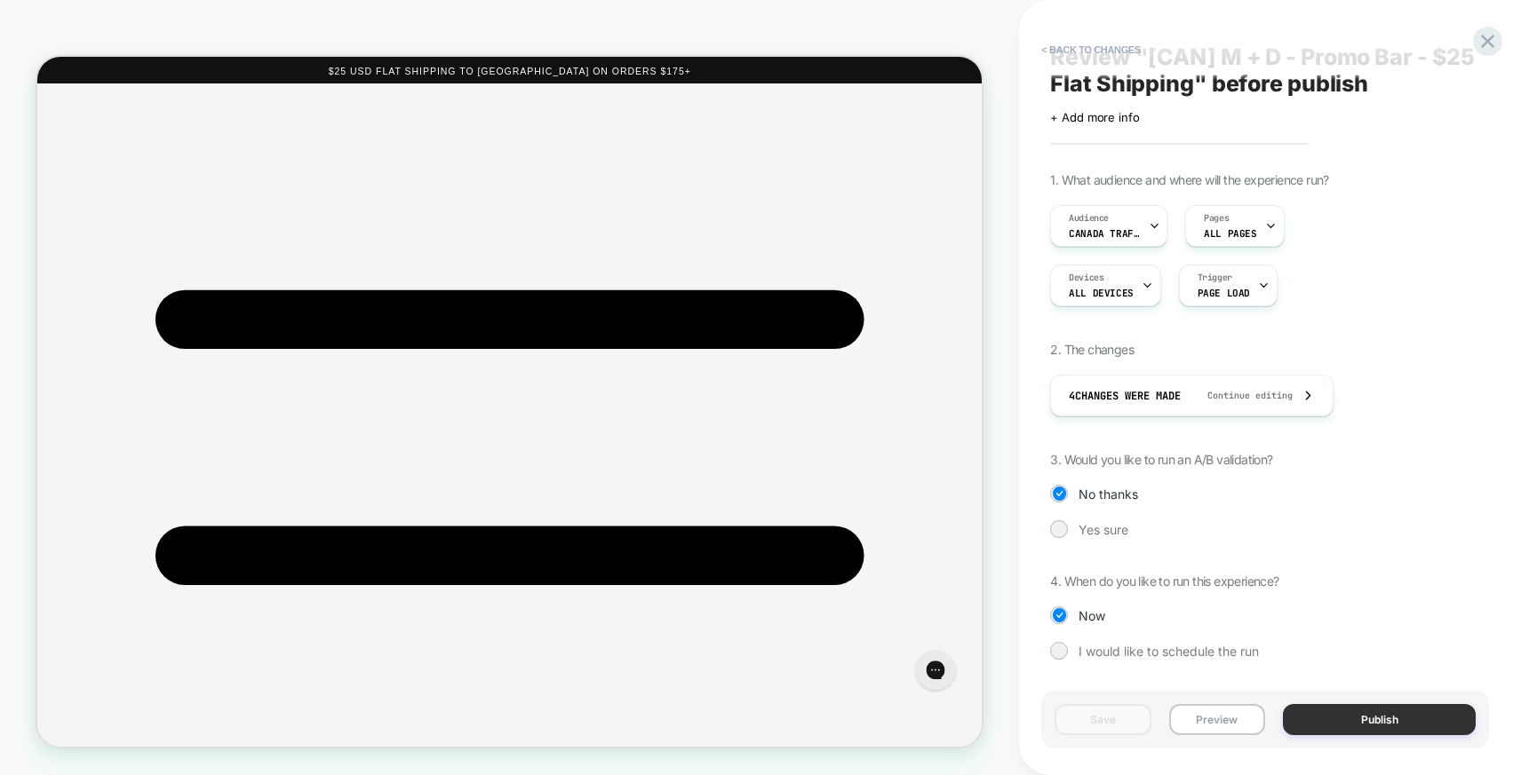
click at [1375, 720] on button "Publish" at bounding box center [1378, 719] width 193 height 31
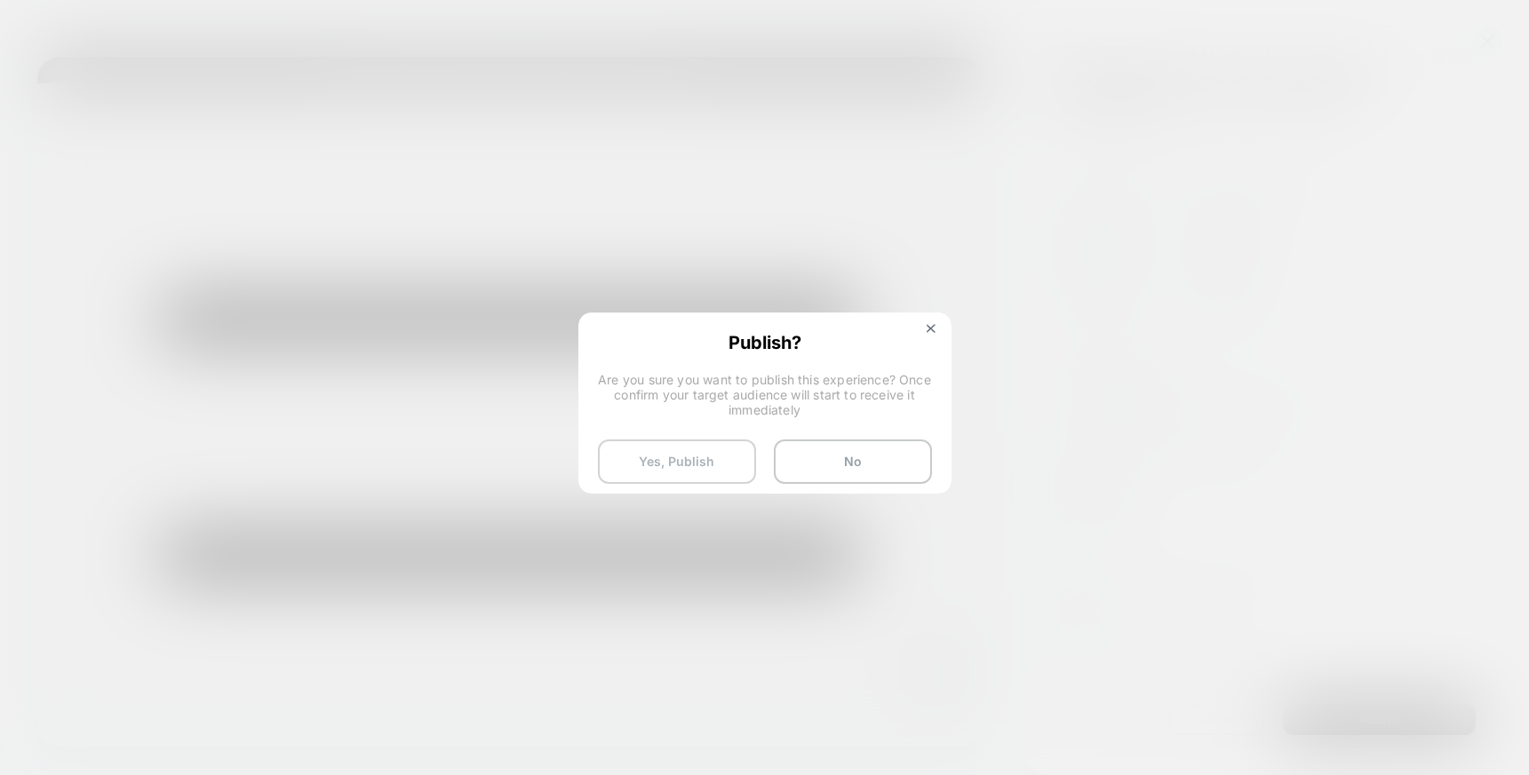
click at [708, 467] on button "Yes, Publish" at bounding box center [677, 462] width 158 height 44
